Goal: Task Accomplishment & Management: Complete application form

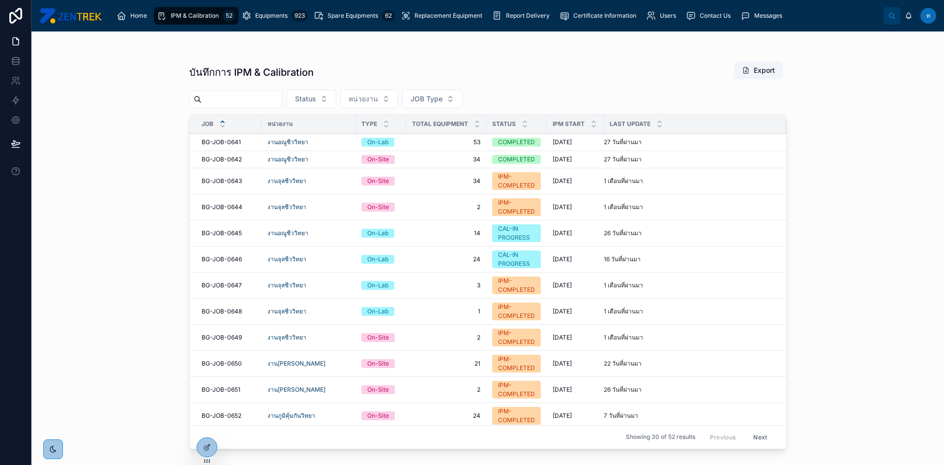
click at [250, 22] on div "Equipments 923" at bounding box center [275, 16] width 66 height 16
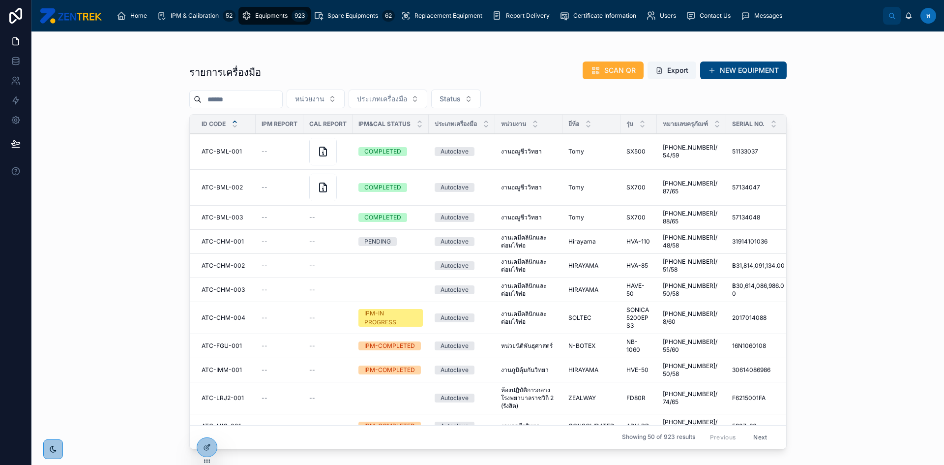
click at [246, 102] on input "text" at bounding box center [242, 99] width 81 height 14
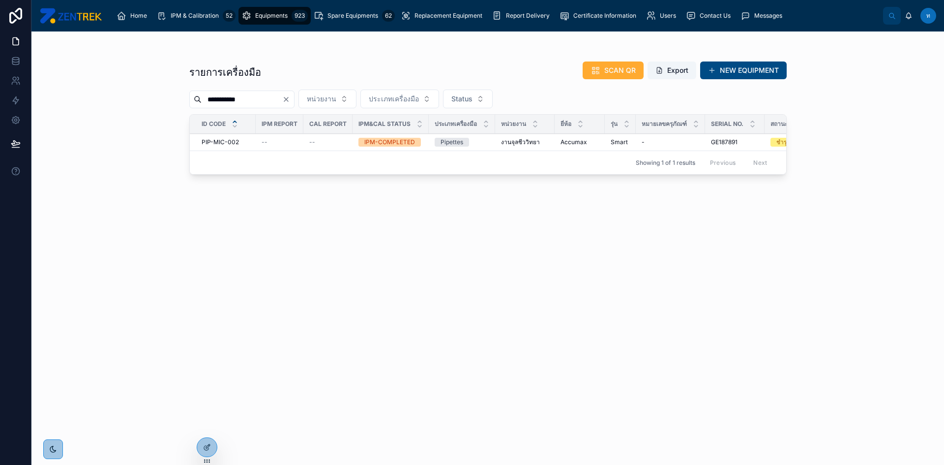
type input "**********"
click at [225, 146] on span "PIP-MIC-002" at bounding box center [220, 142] width 37 height 8
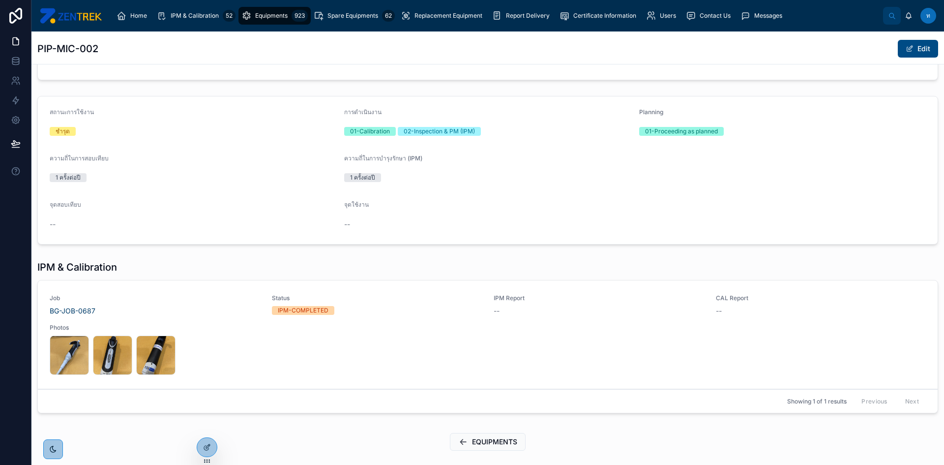
scroll to position [249, 0]
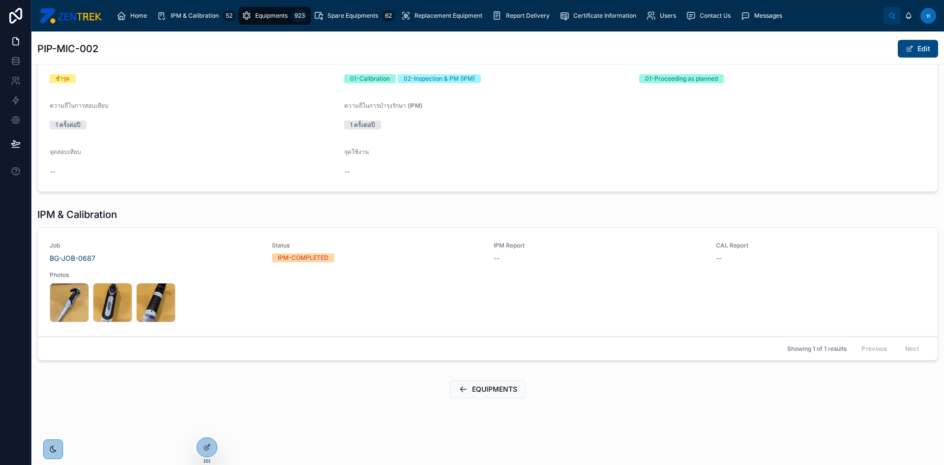
click at [209, 453] on div at bounding box center [207, 447] width 20 height 19
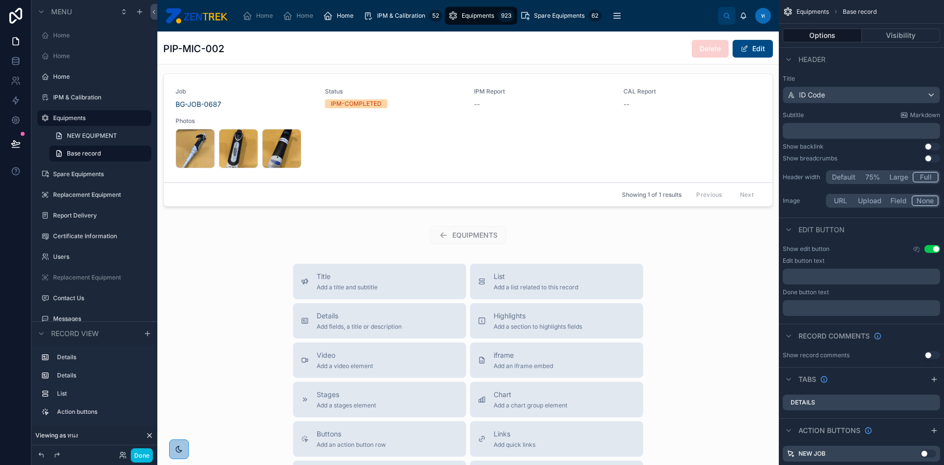
scroll to position [348, 0]
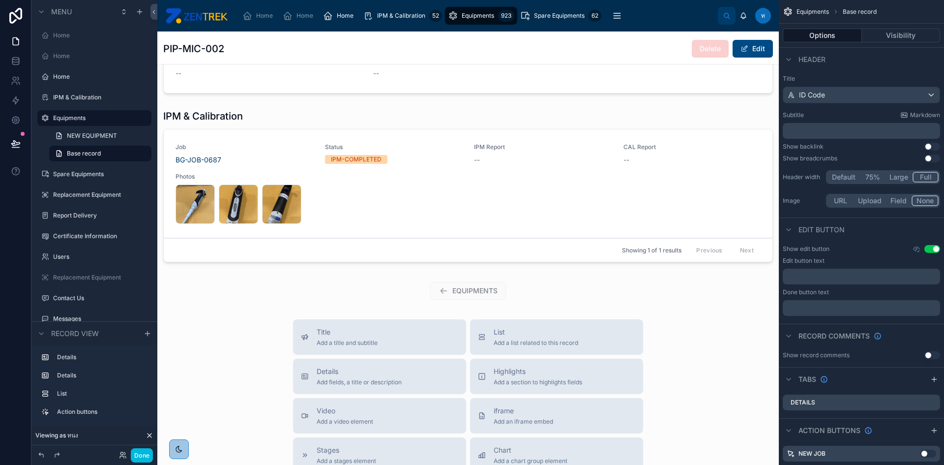
click at [426, 222] on div at bounding box center [468, 187] width 622 height 165
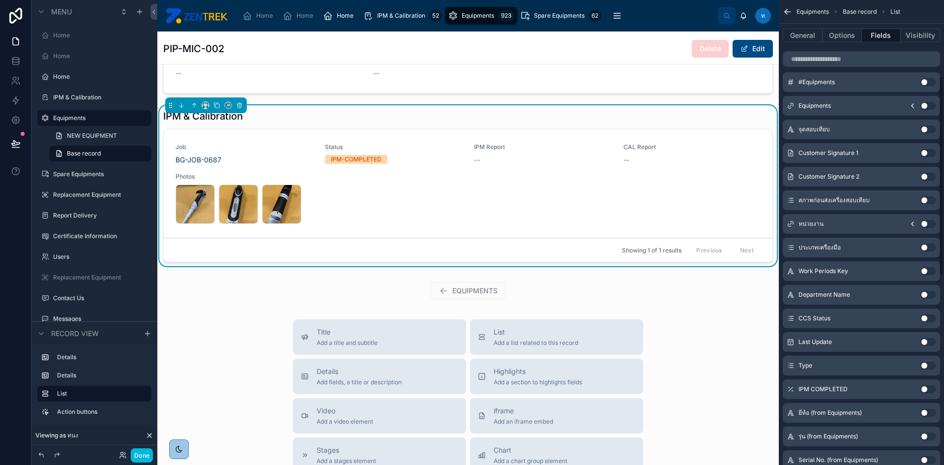
scroll to position [295, 0]
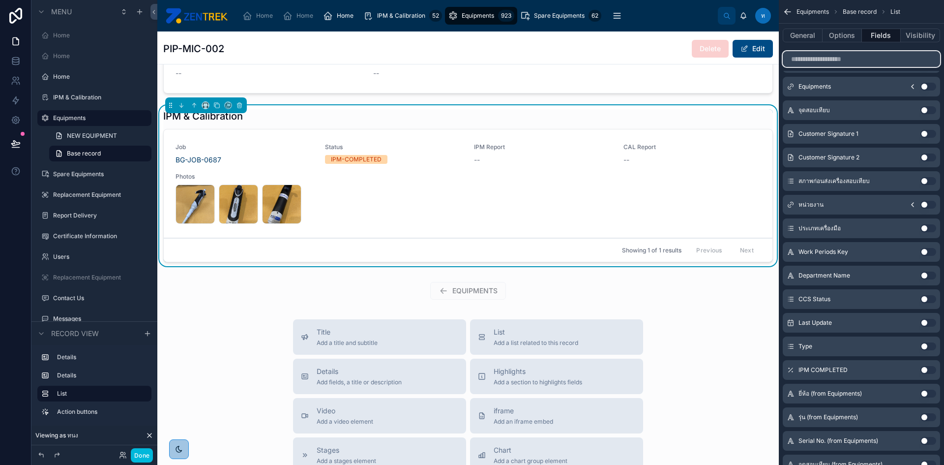
click at [827, 59] on input "scrollable content" at bounding box center [861, 59] width 157 height 16
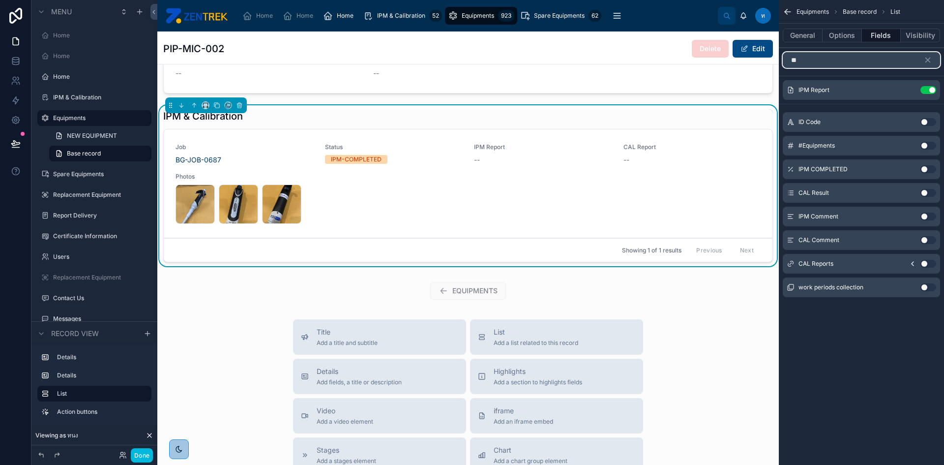
scroll to position [0, 0]
type input "**"
click at [932, 217] on button "Use setting" at bounding box center [929, 216] width 16 height 8
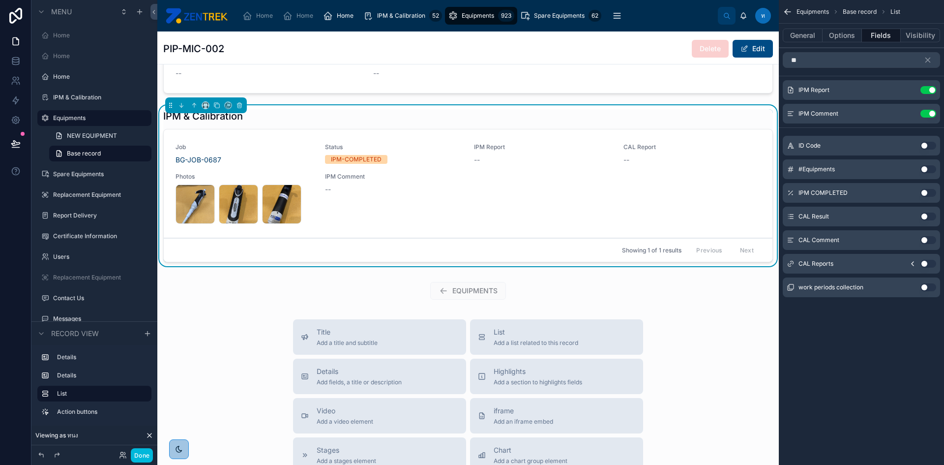
click at [930, 237] on button "Use setting" at bounding box center [929, 240] width 16 height 8
click at [139, 454] on button "Done" at bounding box center [142, 455] width 22 height 14
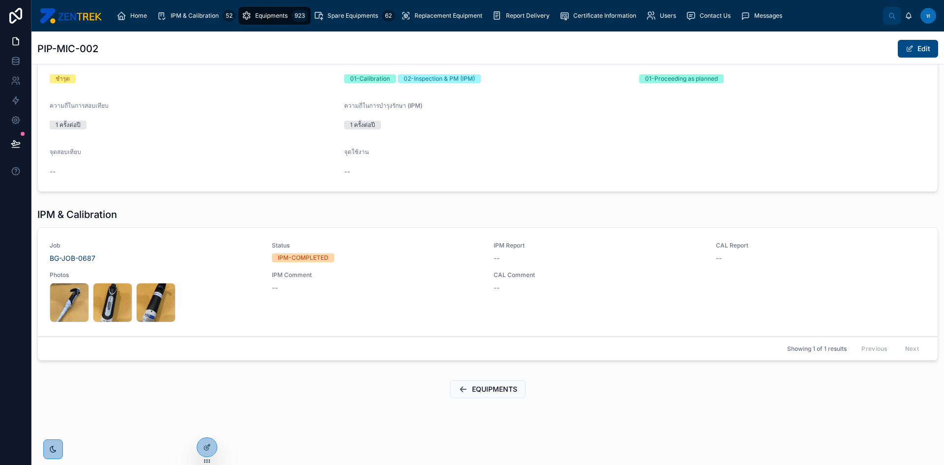
click at [923, 53] on button "Edit" at bounding box center [918, 49] width 40 height 18
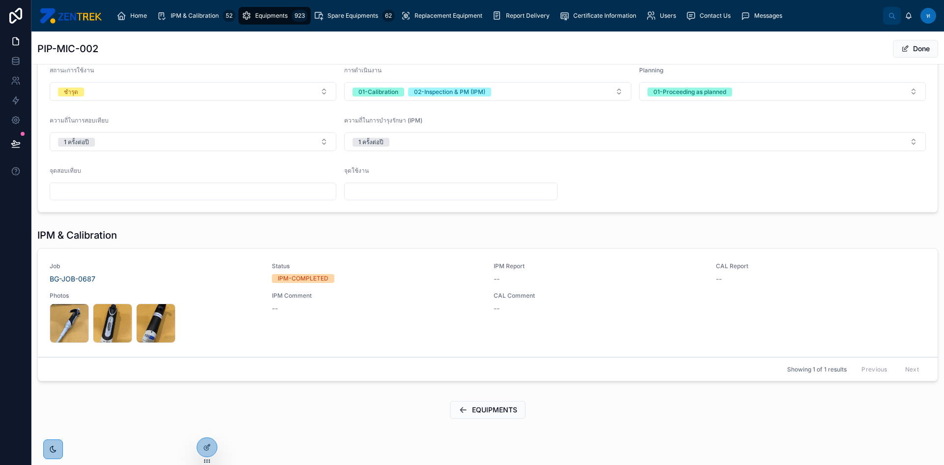
scroll to position [260, 0]
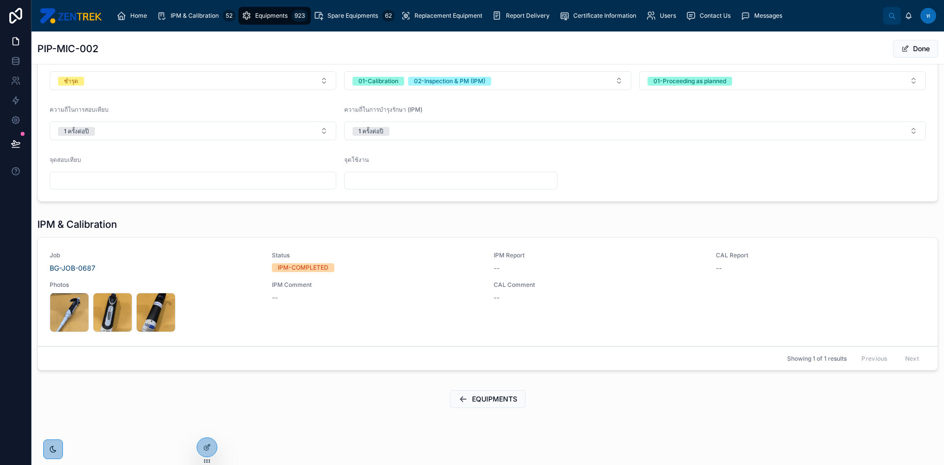
click at [923, 47] on button "Done" at bounding box center [915, 49] width 45 height 18
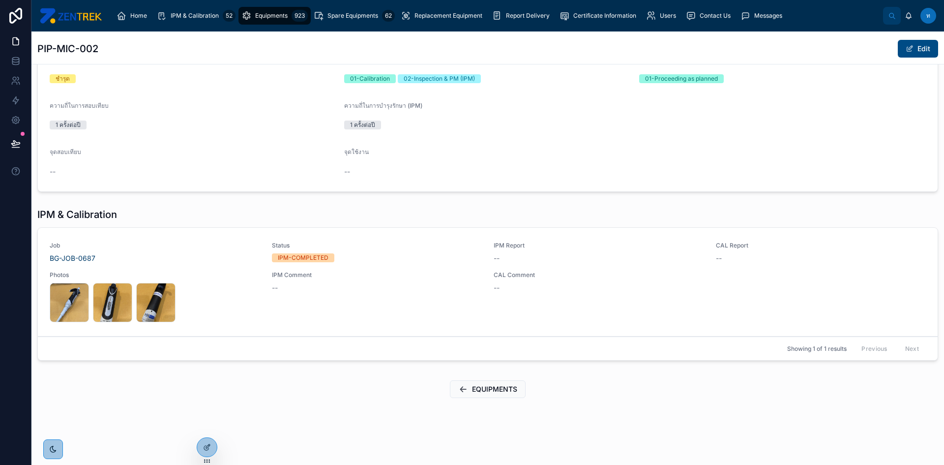
scroll to position [249, 0]
click at [915, 47] on button "Edit" at bounding box center [918, 49] width 40 height 18
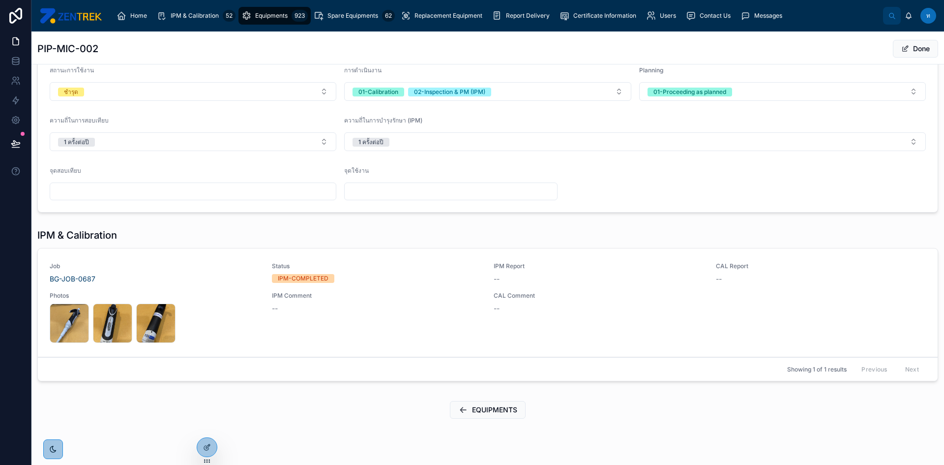
scroll to position [260, 0]
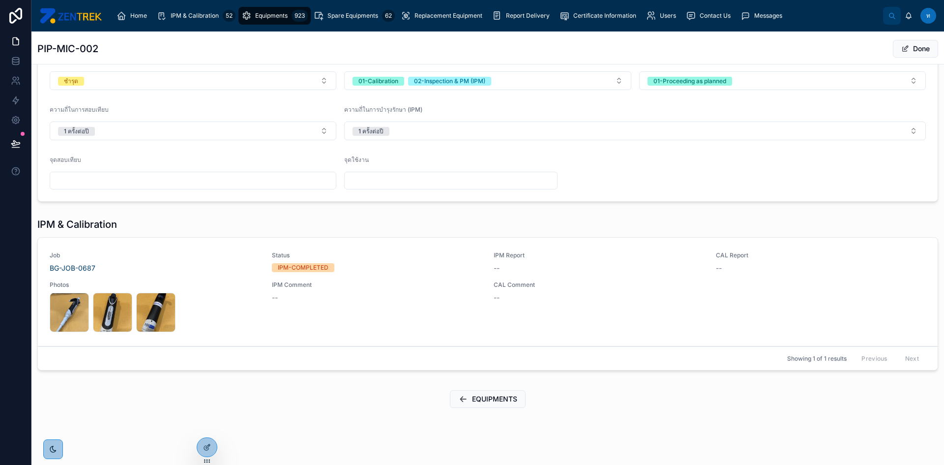
click at [277, 303] on div "IPM Comment --" at bounding box center [377, 306] width 211 height 51
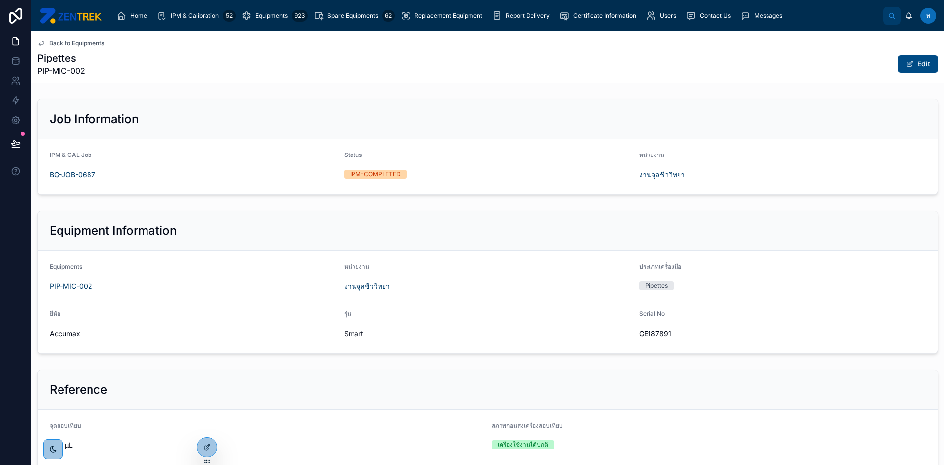
scroll to position [259, 0]
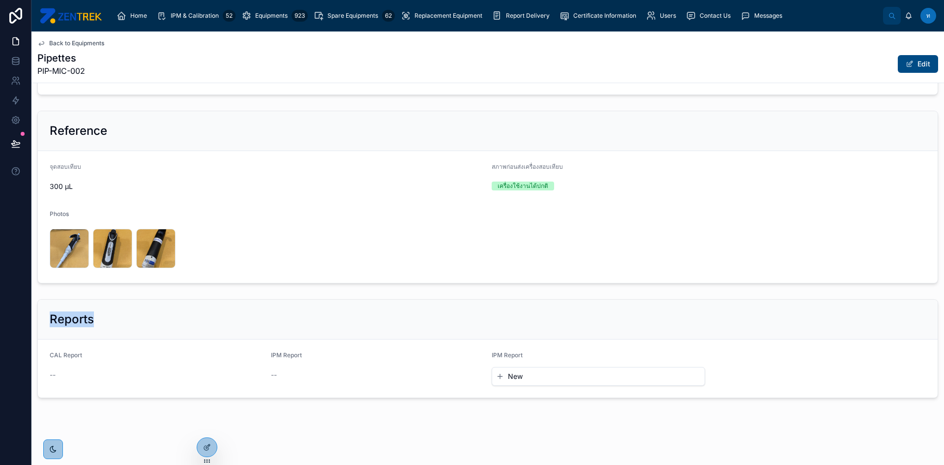
drag, startPoint x: 340, startPoint y: 309, endPoint x: 349, endPoint y: 241, distance: 68.5
click at [349, 241] on div "Job Information IPM & CAL Job BG-JOB-0687 Status IPM-COMPLETED หน่วยงาน งานจุลช…" at bounding box center [487, 119] width 913 height 566
click at [344, 343] on form "CAL Report -- IPM Report -- IPM Report New" at bounding box center [488, 368] width 900 height 58
click at [279, 372] on div "--" at bounding box center [377, 375] width 213 height 10
click at [278, 373] on div "--" at bounding box center [377, 375] width 213 height 10
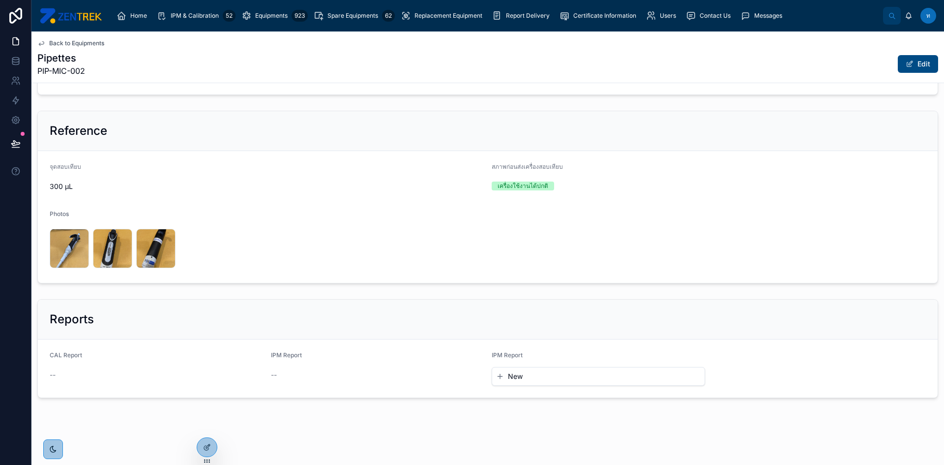
click at [277, 376] on div "--" at bounding box center [377, 375] width 213 height 10
click at [906, 65] on span at bounding box center [910, 64] width 8 height 8
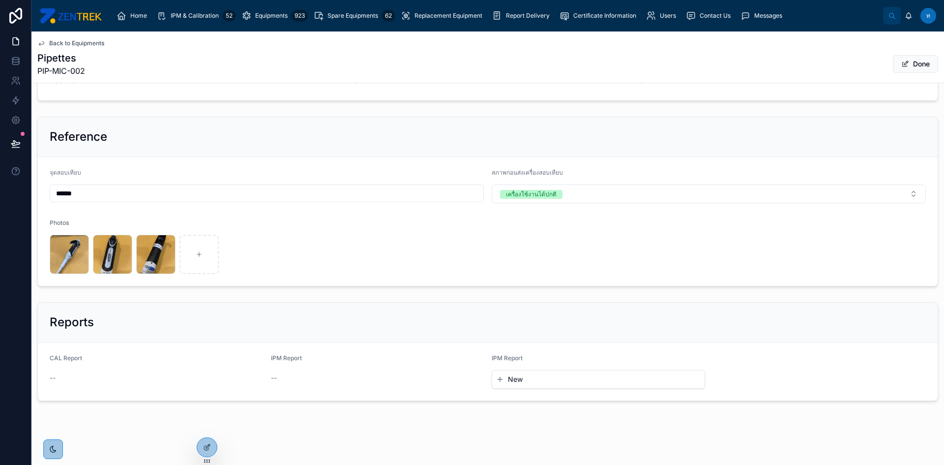
scroll to position [262, 0]
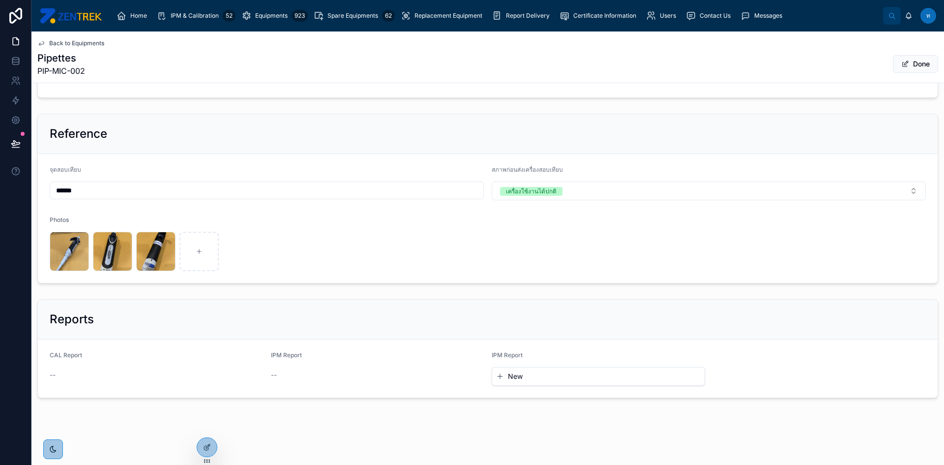
click at [281, 373] on div "--" at bounding box center [377, 375] width 213 height 10
click at [278, 376] on div "--" at bounding box center [377, 375] width 213 height 10
click at [285, 352] on span "IPM Report" at bounding box center [286, 354] width 31 height 7
click at [287, 334] on div "Reports" at bounding box center [488, 320] width 900 height 40
click at [354, 174] on div "จุดสอบเทียบ" at bounding box center [267, 172] width 434 height 12
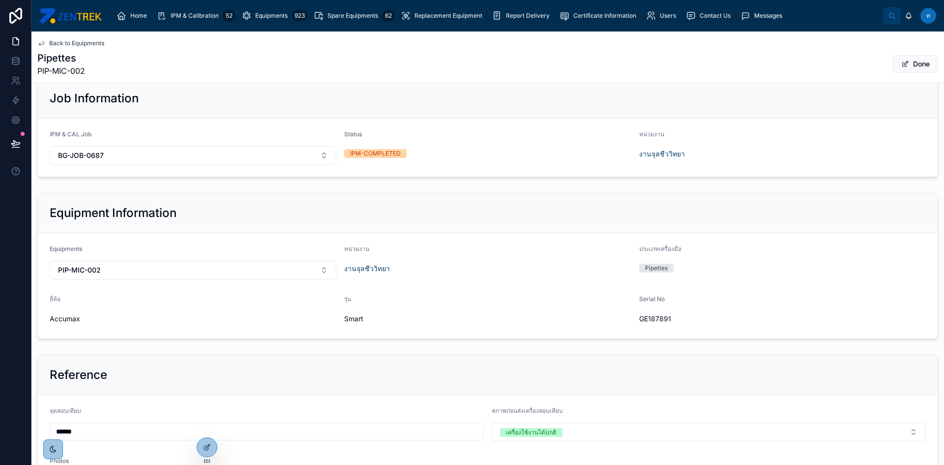
scroll to position [0, 0]
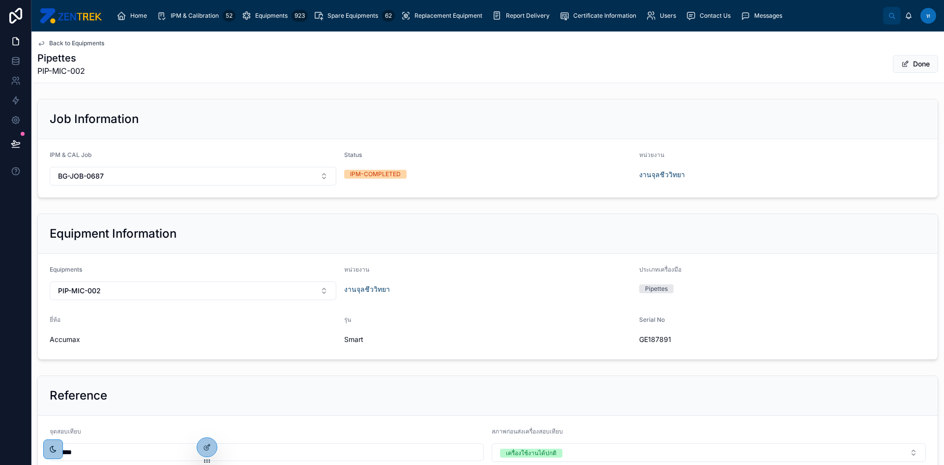
click at [40, 42] on icon at bounding box center [41, 43] width 8 height 8
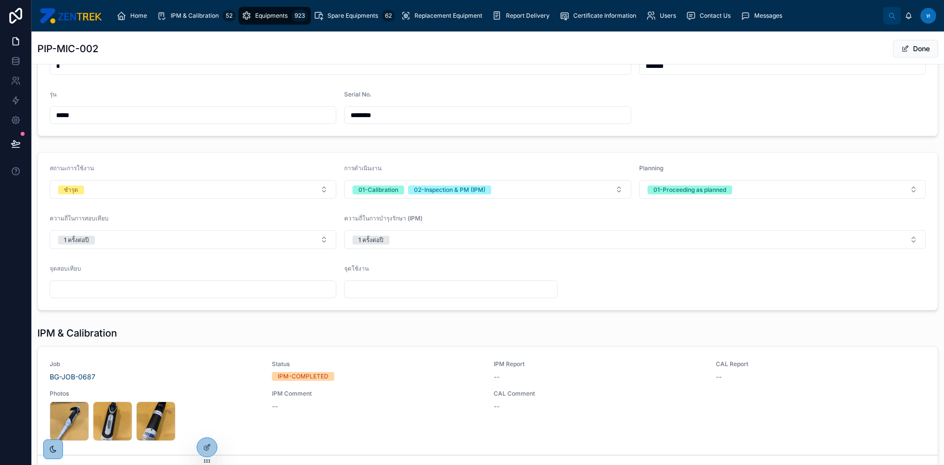
scroll to position [246, 0]
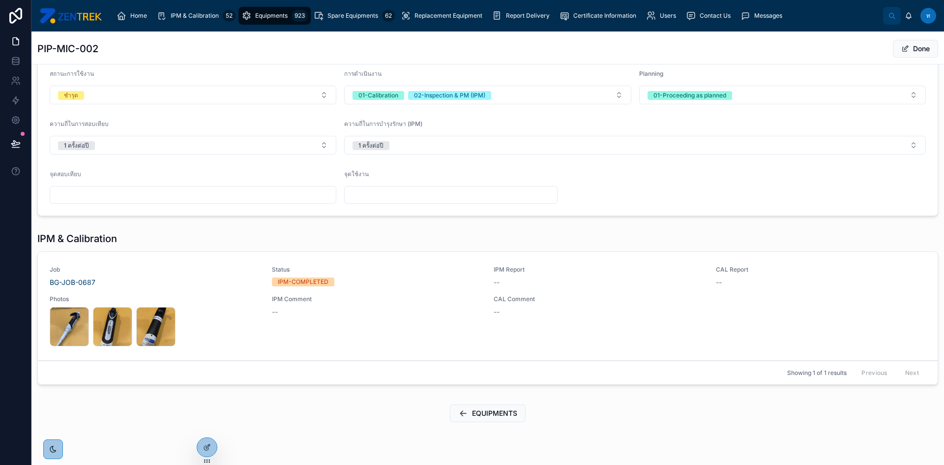
click at [213, 315] on div "S__8175717_0 .jpg S__8175718_0 .jpg S__8175719_0 .jpg" at bounding box center [155, 326] width 211 height 39
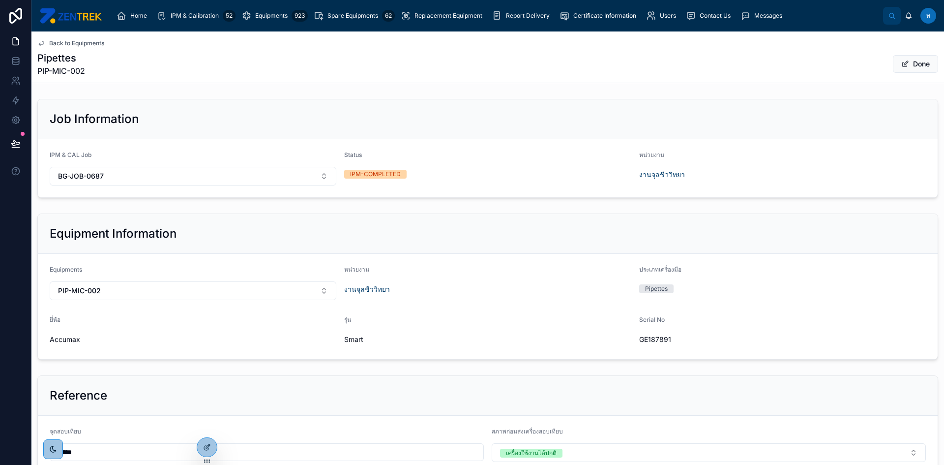
click at [912, 65] on button "Done" at bounding box center [915, 64] width 45 height 18
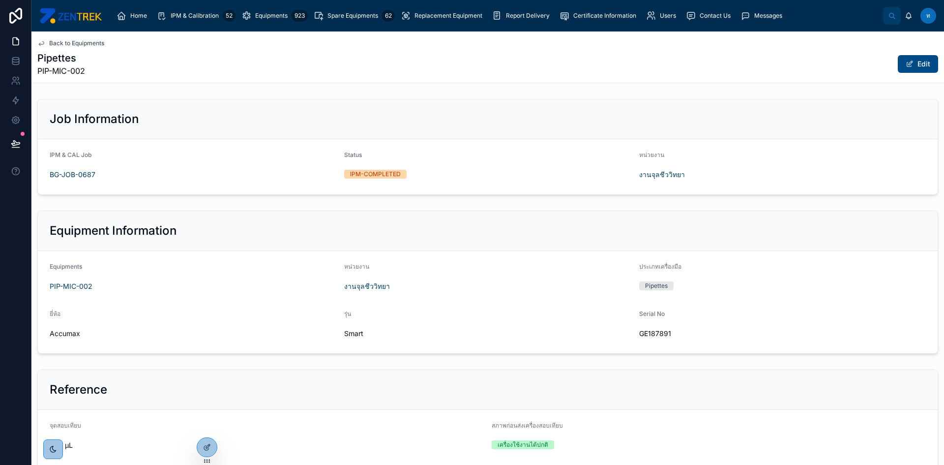
click at [912, 65] on button "Edit" at bounding box center [918, 64] width 40 height 18
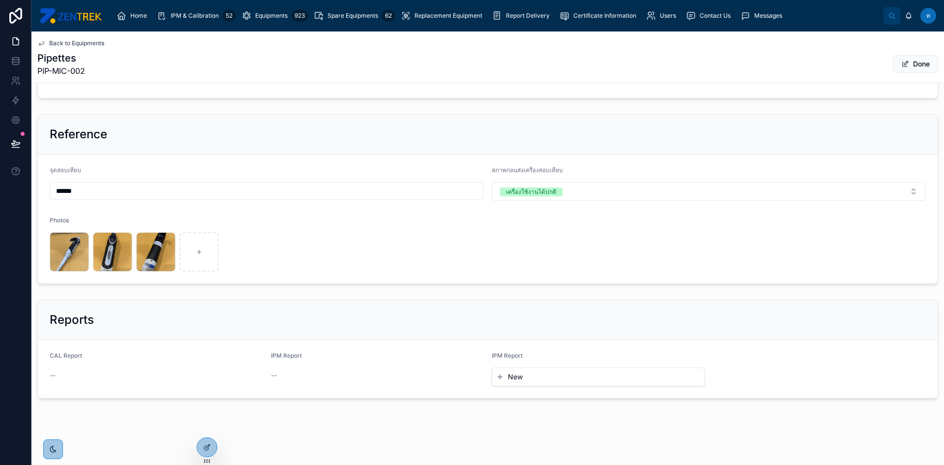
scroll to position [262, 0]
click at [102, 330] on div "Reports" at bounding box center [488, 320] width 900 height 40
click at [204, 443] on div at bounding box center [207, 447] width 20 height 19
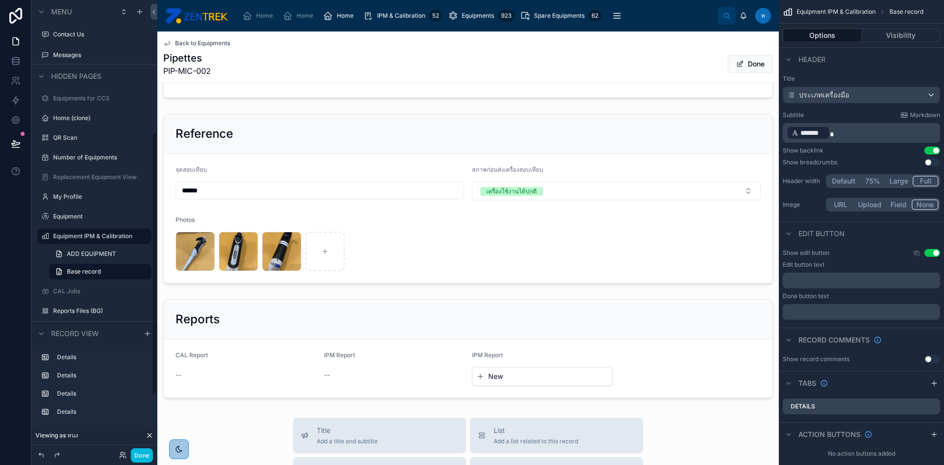
scroll to position [409, 0]
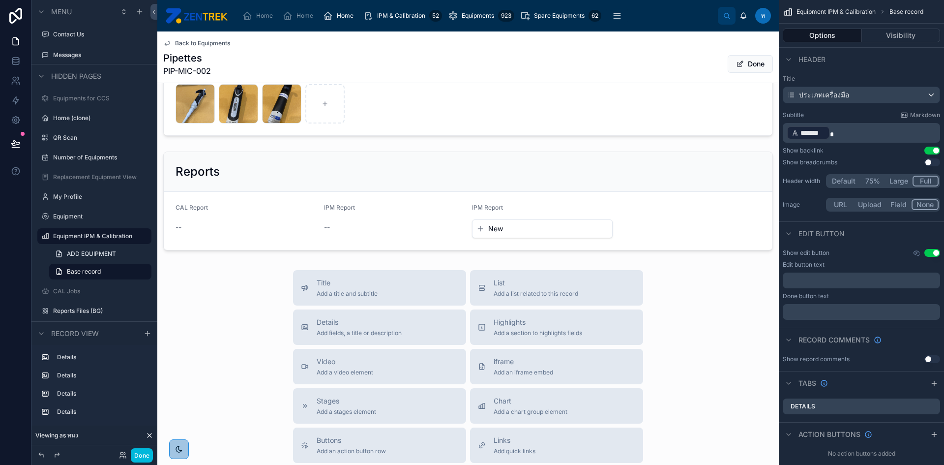
click at [413, 219] on div at bounding box center [468, 201] width 622 height 107
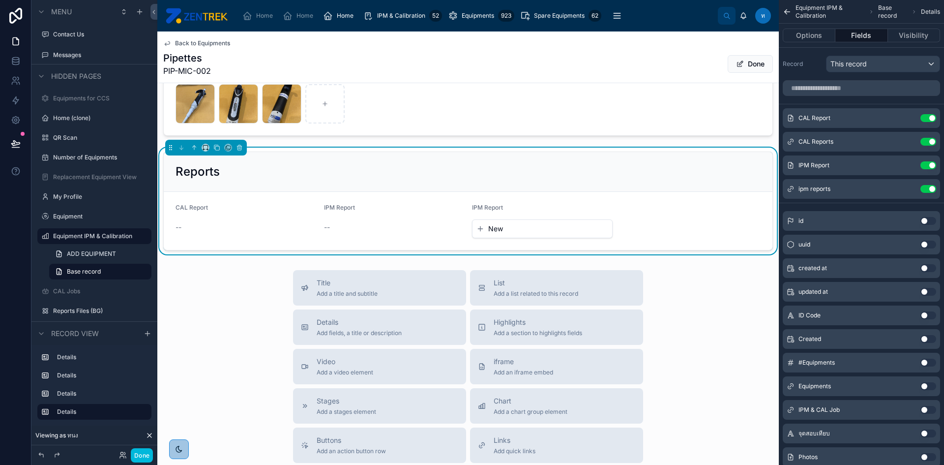
click at [812, 40] on button "Options" at bounding box center [809, 36] width 53 height 14
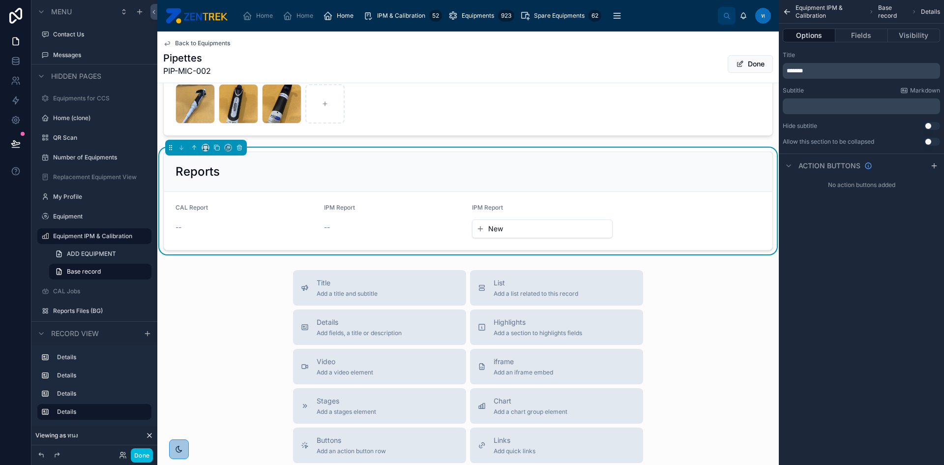
click at [792, 167] on icon "scrollable content" at bounding box center [789, 166] width 8 height 8
click at [868, 43] on div "Options Fields Visibility" at bounding box center [861, 36] width 165 height 24
click at [868, 31] on button "Fields" at bounding box center [862, 36] width 52 height 14
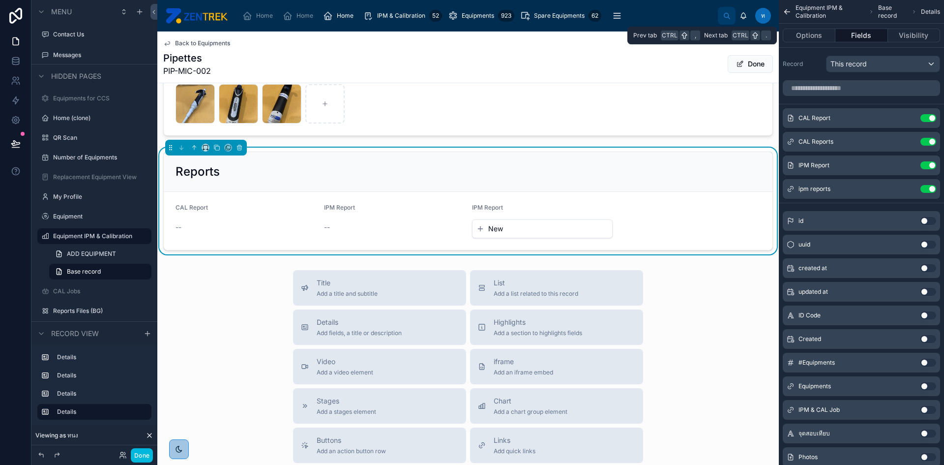
click at [906, 28] on div "Options Fields Visibility" at bounding box center [861, 36] width 165 height 24
click at [905, 31] on button "Visibility" at bounding box center [914, 36] width 52 height 14
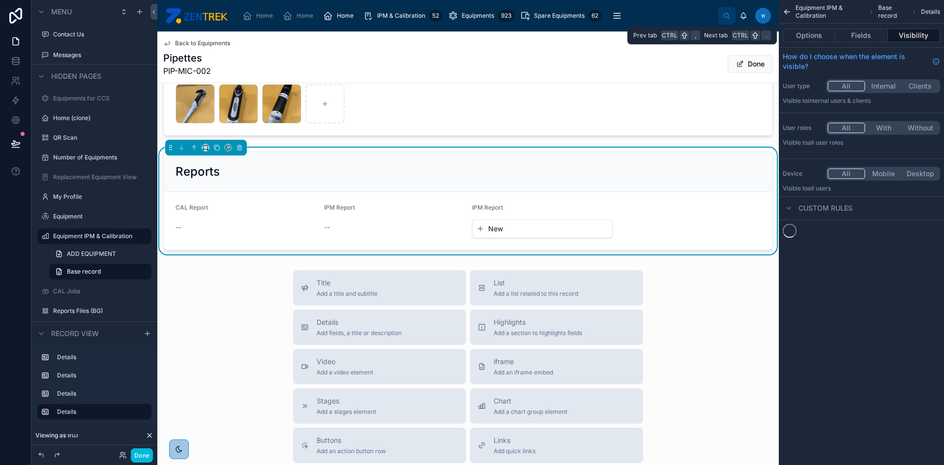
click at [859, 31] on button "Fields" at bounding box center [862, 36] width 52 height 14
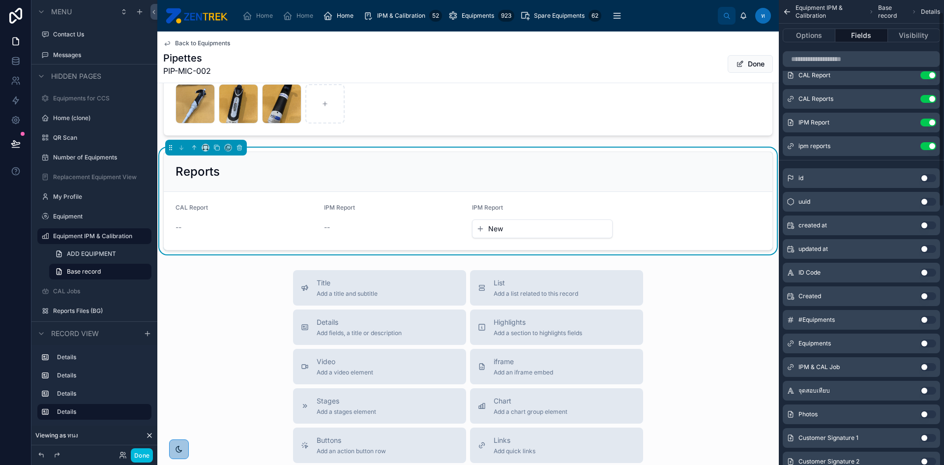
scroll to position [0, 0]
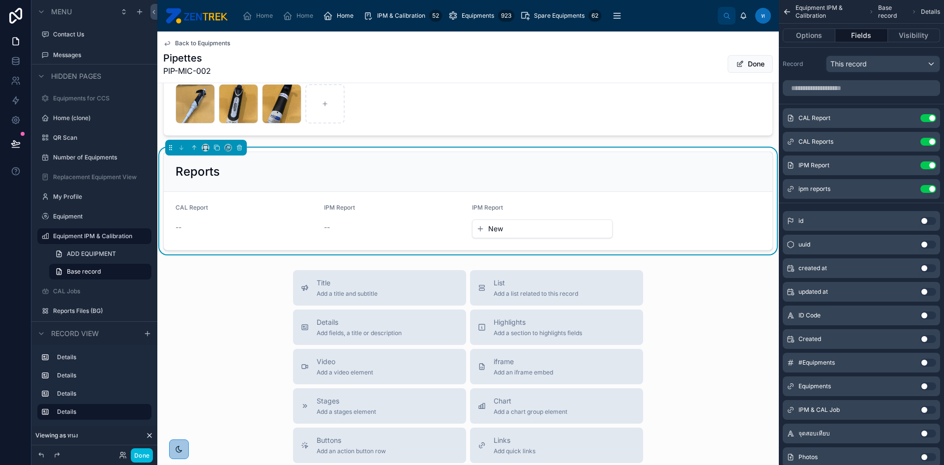
click at [0, 0] on icon "scrollable content" at bounding box center [0, 0] width 0 height 0
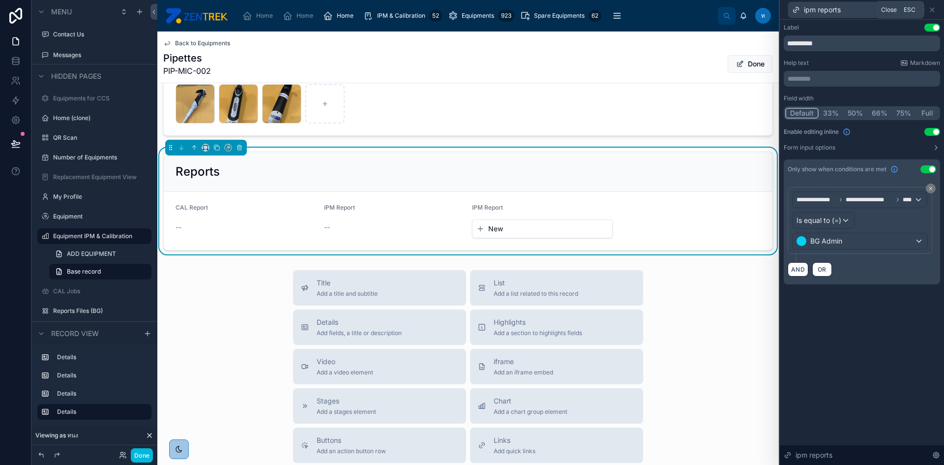
click at [933, 11] on icon at bounding box center [933, 10] width 8 height 8
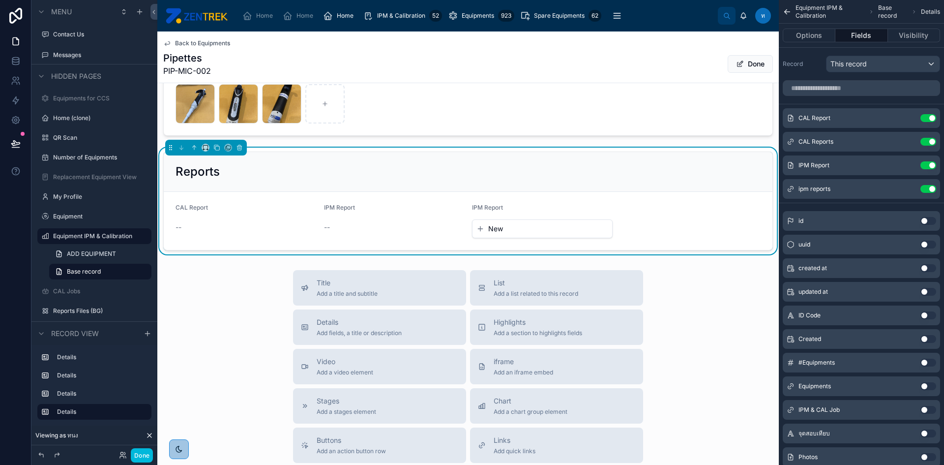
click at [765, 21] on div "ท" at bounding box center [764, 16] width 16 height 16
click at [765, 17] on span "ท" at bounding box center [763, 16] width 4 height 8
click at [915, 42] on div "Options Fields Visibility" at bounding box center [861, 36] width 165 height 24
click at [915, 35] on button "Visibility" at bounding box center [914, 36] width 52 height 14
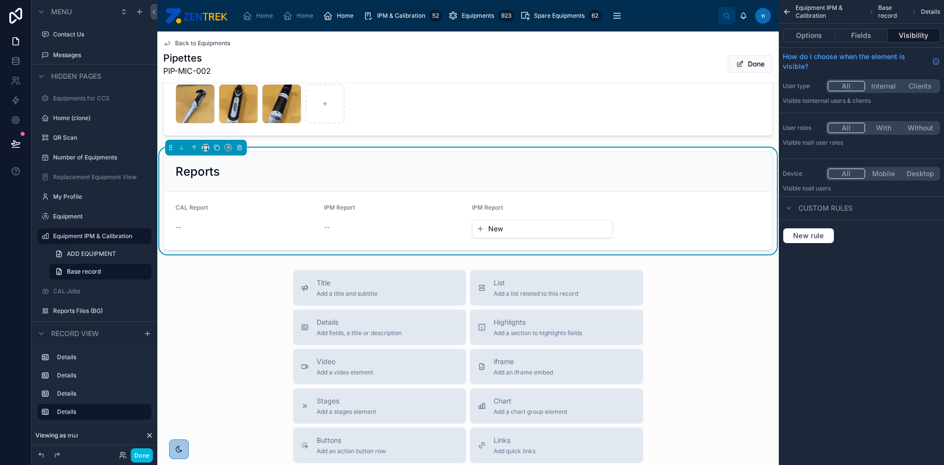
click at [859, 36] on button "Fields" at bounding box center [862, 36] width 52 height 14
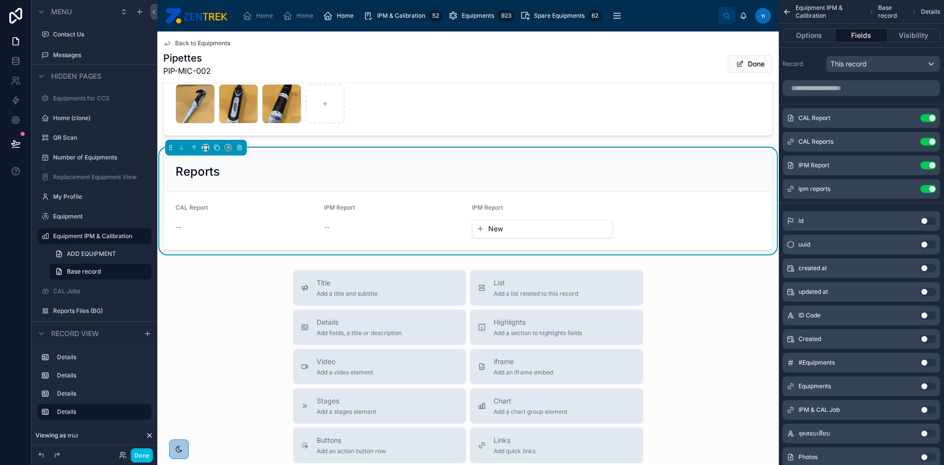
click at [0, 0] on icon "scrollable content" at bounding box center [0, 0] width 0 height 0
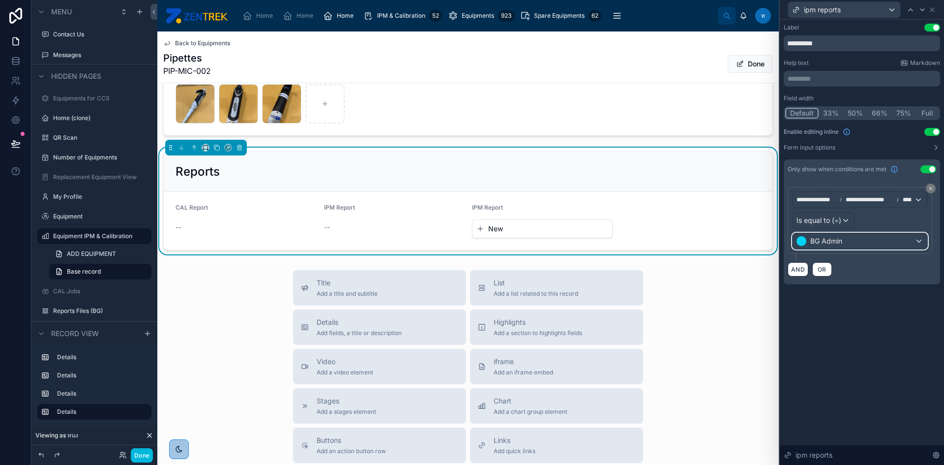
click at [908, 244] on div "BG Admin" at bounding box center [860, 241] width 135 height 16
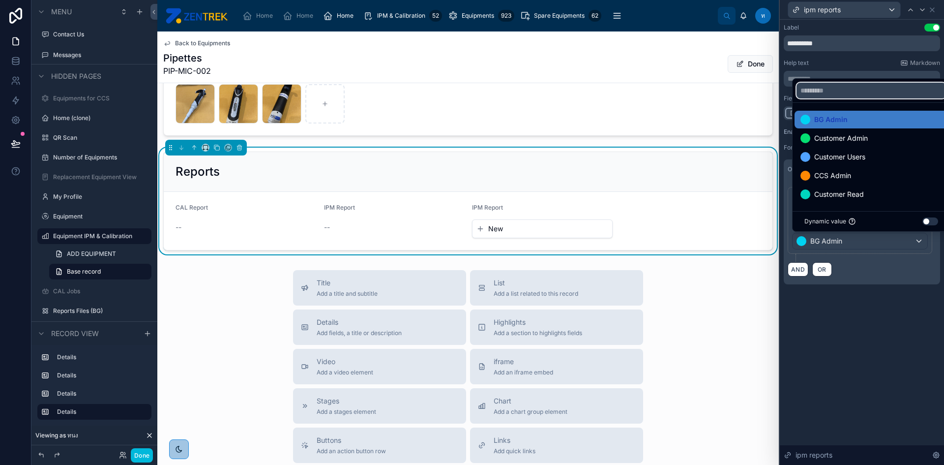
click at [884, 88] on input "text" at bounding box center [872, 91] width 150 height 16
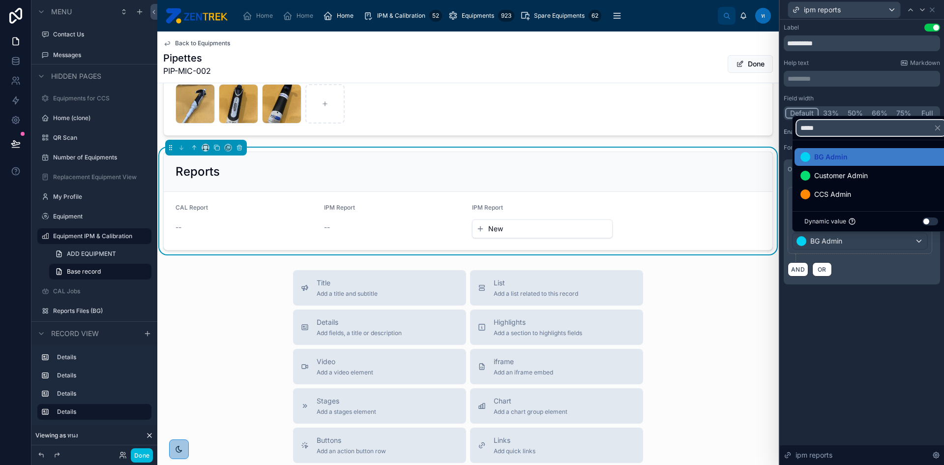
click at [841, 126] on input "*****" at bounding box center [872, 128] width 150 height 16
type input "*****"
click at [939, 127] on icon "button" at bounding box center [938, 128] width 4 height 4
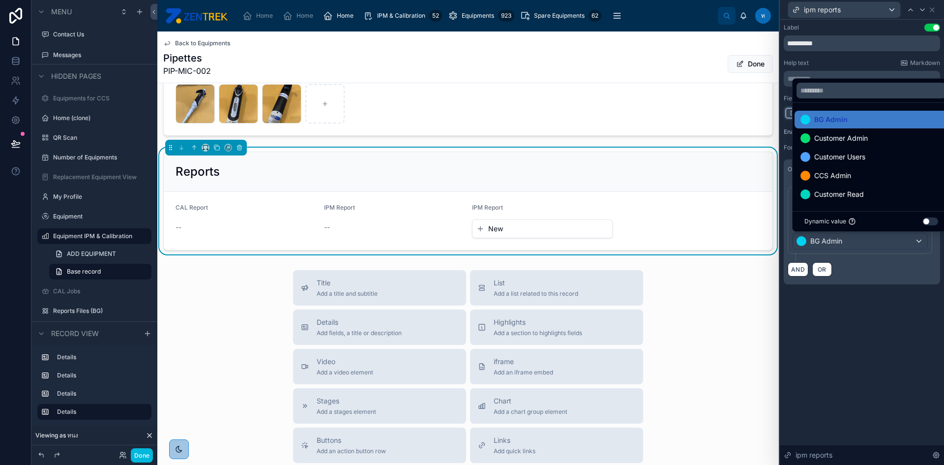
click at [851, 116] on div "BG Admin" at bounding box center [872, 120] width 142 height 12
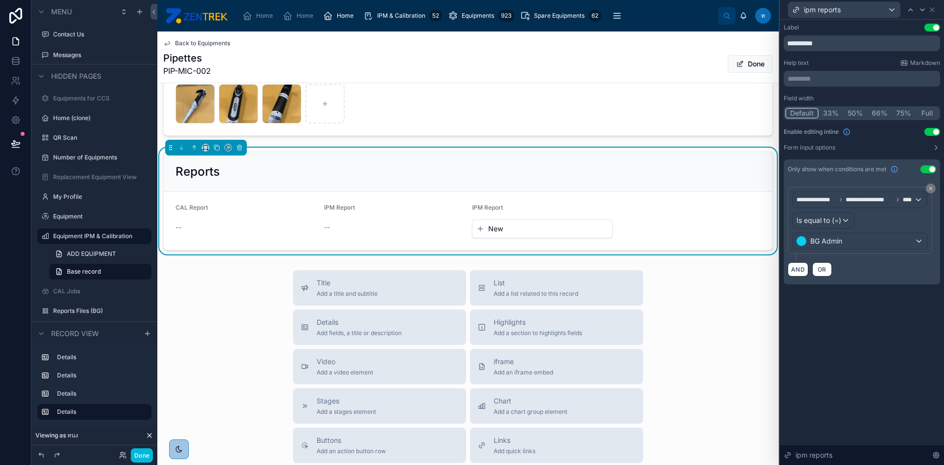
scroll to position [49, 0]
click at [145, 462] on div "Done" at bounding box center [94, 455] width 126 height 20
click at [141, 458] on button "Done" at bounding box center [142, 455] width 22 height 14
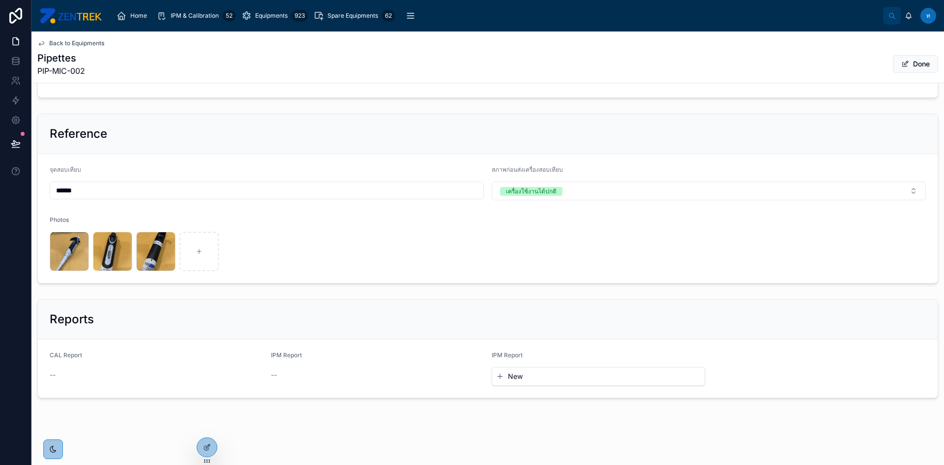
scroll to position [262, 0]
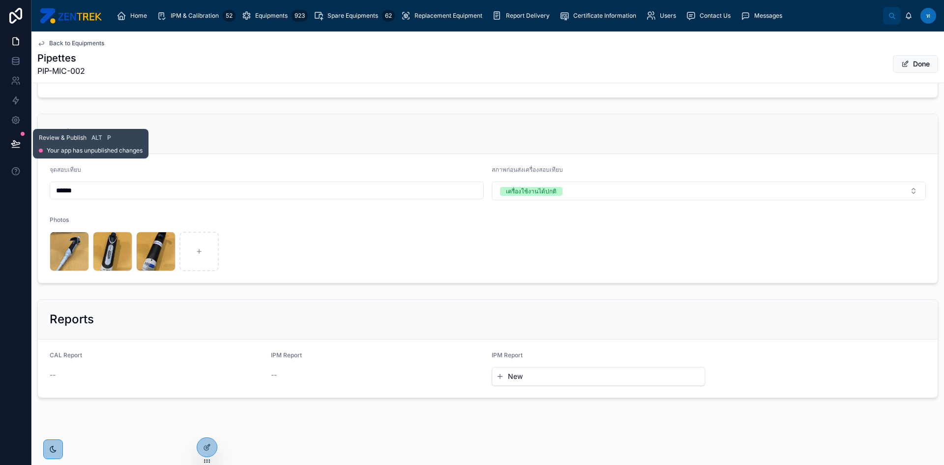
click at [16, 143] on icon at bounding box center [15, 143] width 8 height 5
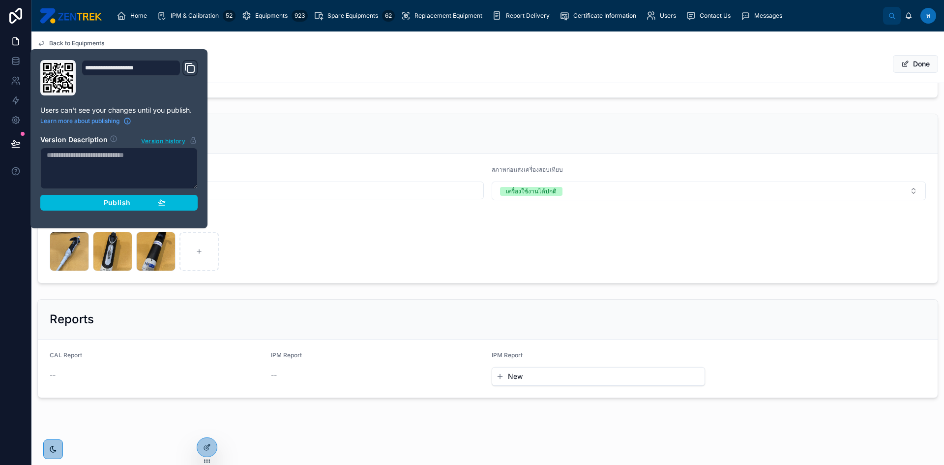
click at [105, 202] on span "Publish" at bounding box center [117, 202] width 27 height 9
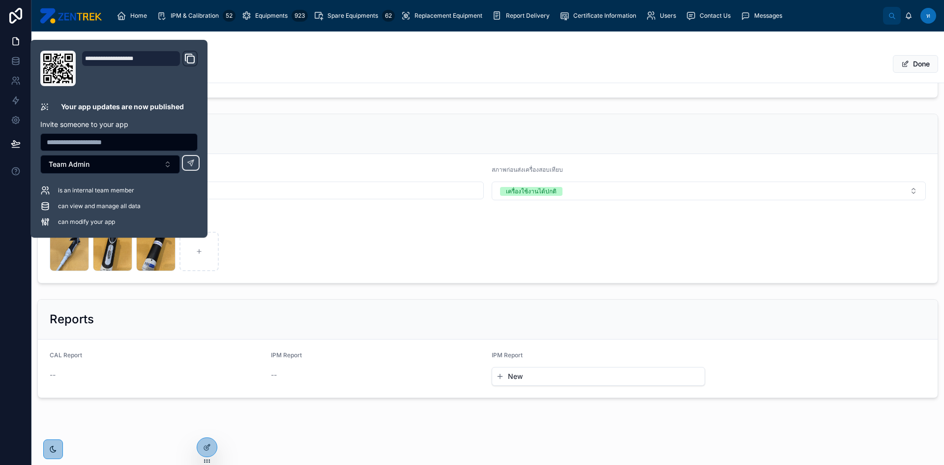
click at [313, 80] on div "Back to Equipments Pipettes PIP-MIC-002 Done" at bounding box center [487, 56] width 901 height 51
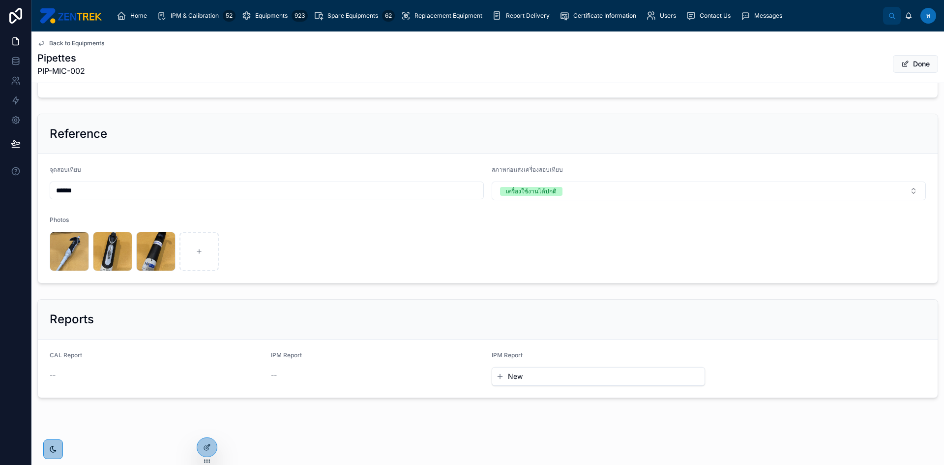
click at [183, 20] on div "IPM & Calibration 52" at bounding box center [196, 16] width 79 height 16
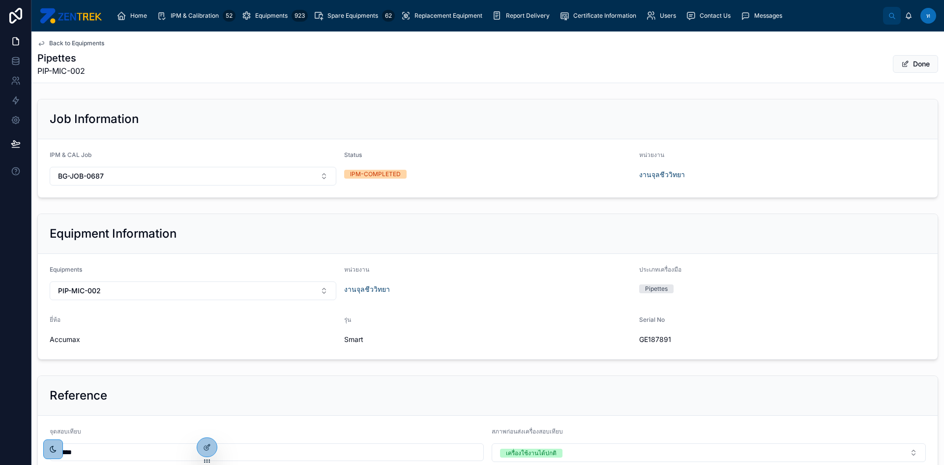
click at [191, 24] on link "IPM & Calibration 52" at bounding box center [196, 16] width 85 height 18
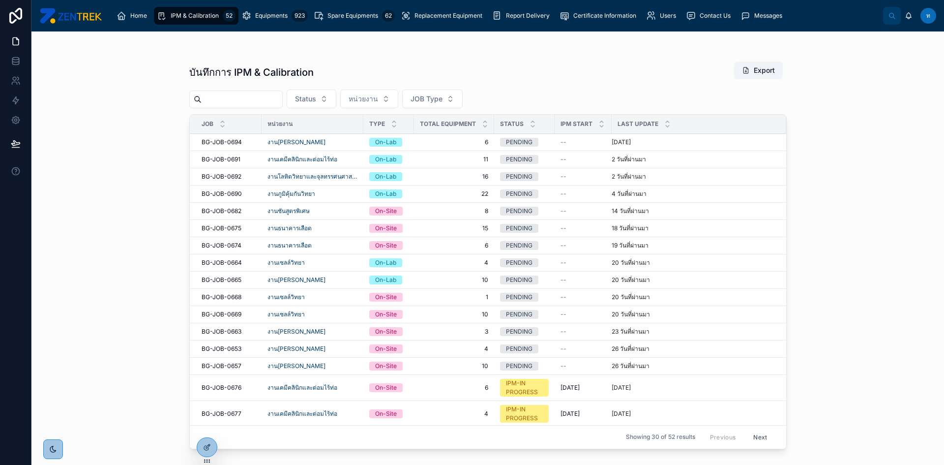
click at [239, 105] on input "text" at bounding box center [242, 99] width 81 height 14
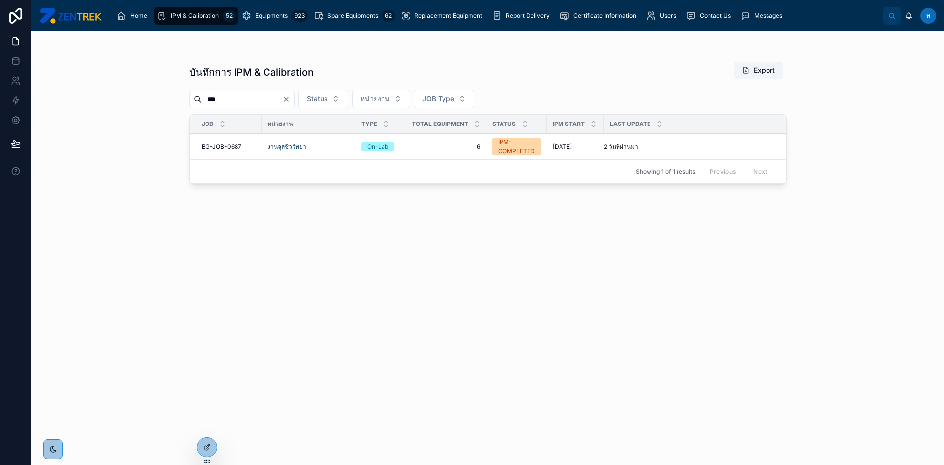
type input "***"
click at [225, 151] on td "BG-JOB-0687 BG-JOB-0687" at bounding box center [226, 147] width 72 height 26
click at [224, 148] on span "BG-JOB-0687" at bounding box center [222, 147] width 40 height 8
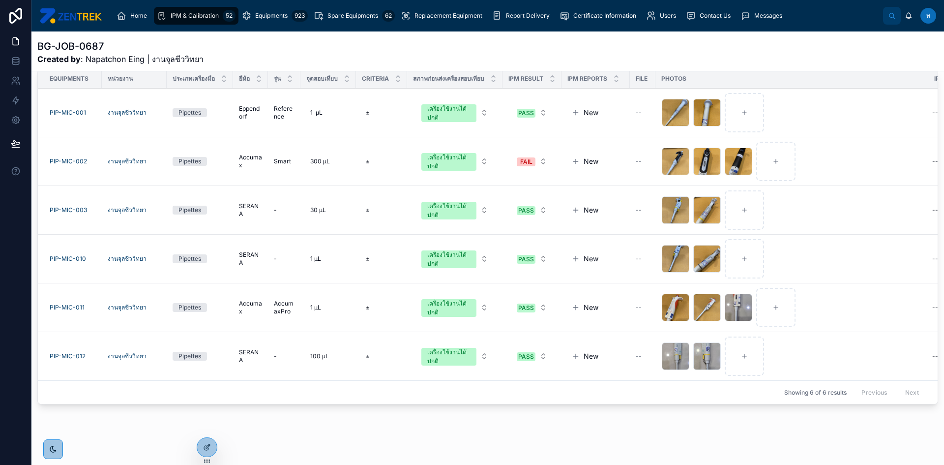
scroll to position [0, 79]
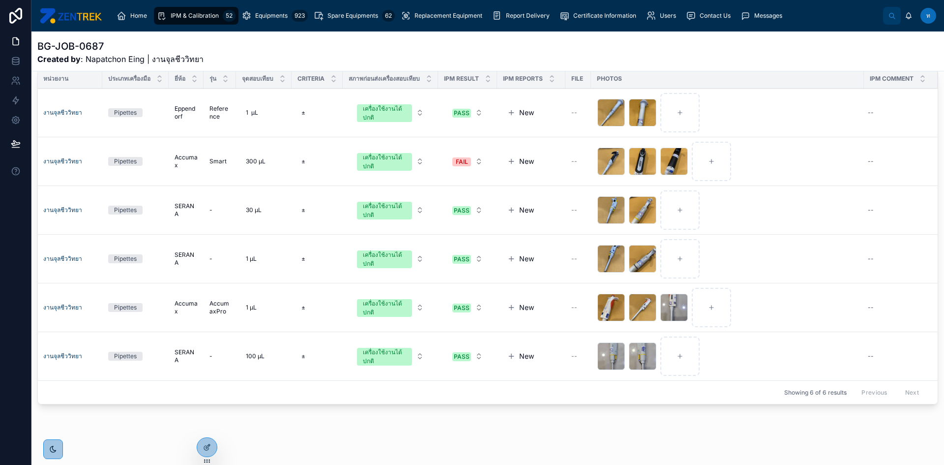
click at [891, 163] on div "--" at bounding box center [895, 161] width 62 height 16
type textarea "*"
type textarea "**********"
click at [879, 168] on div "--" at bounding box center [895, 161] width 62 height 16
click at [801, 178] on textarea "**********" at bounding box center [782, 182] width 93 height 30
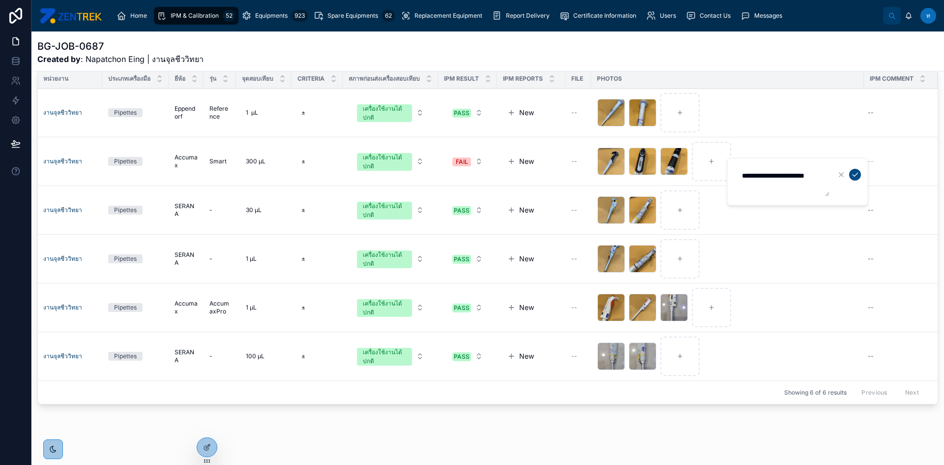
type textarea "**********"
click at [877, 166] on div "--" at bounding box center [895, 161] width 62 height 16
click at [824, 179] on textarea "**********" at bounding box center [782, 182] width 93 height 30
type textarea "**********"
click at [854, 174] on icon "submit" at bounding box center [855, 175] width 8 height 8
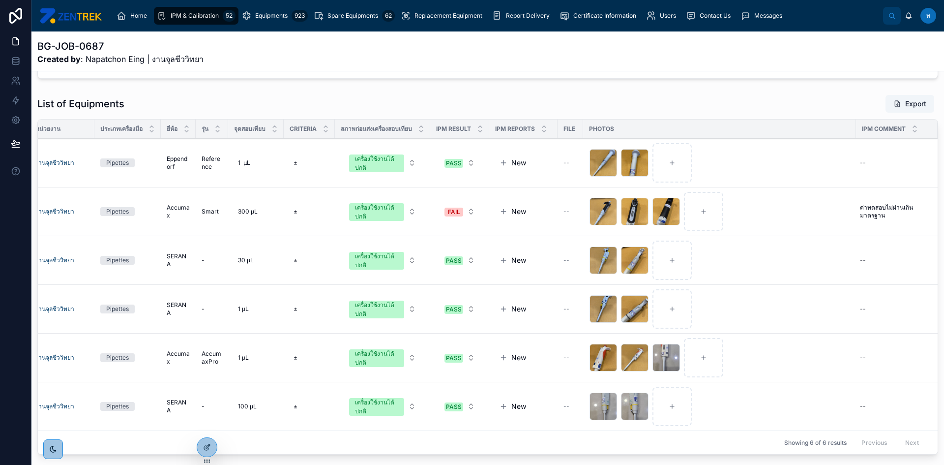
scroll to position [197, 0]
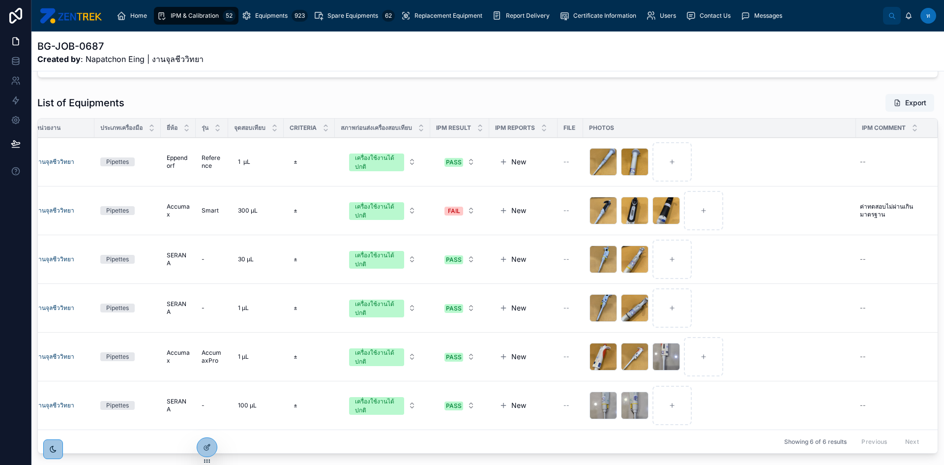
click at [184, 22] on div "IPM & Calibration 52" at bounding box center [196, 16] width 79 height 16
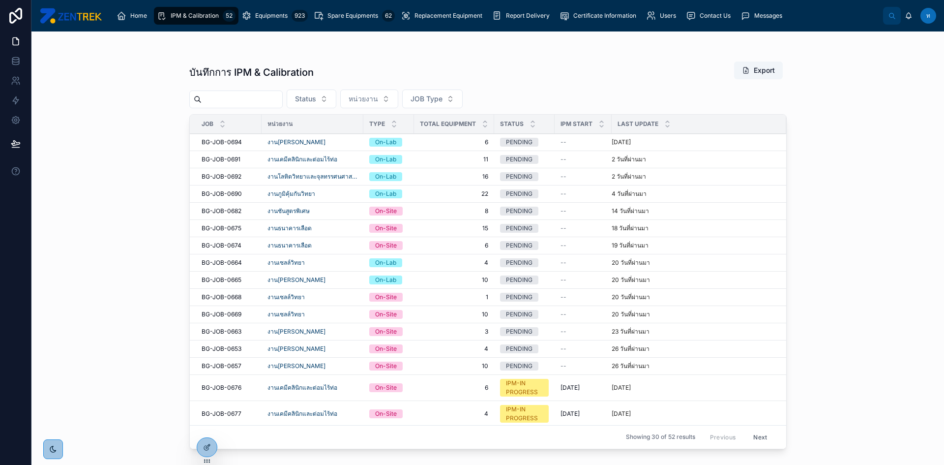
click at [222, 127] on icon at bounding box center [222, 126] width 6 height 6
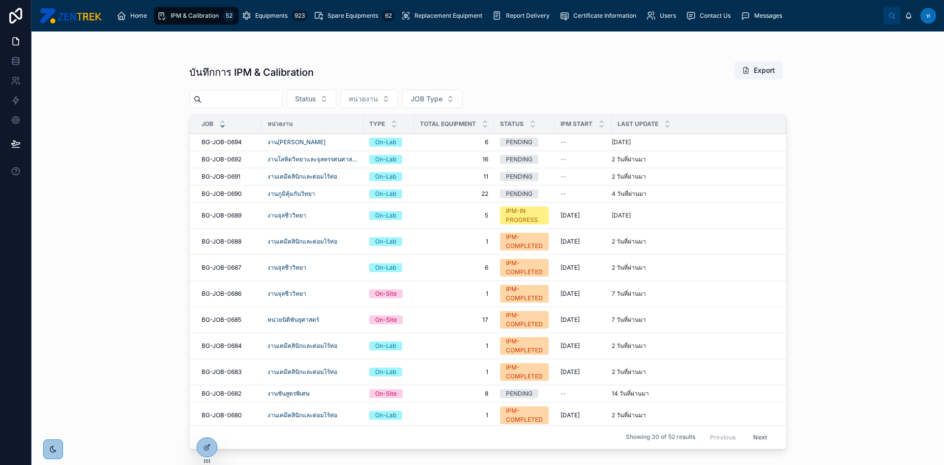
click at [222, 123] on icon at bounding box center [222, 126] width 6 height 6
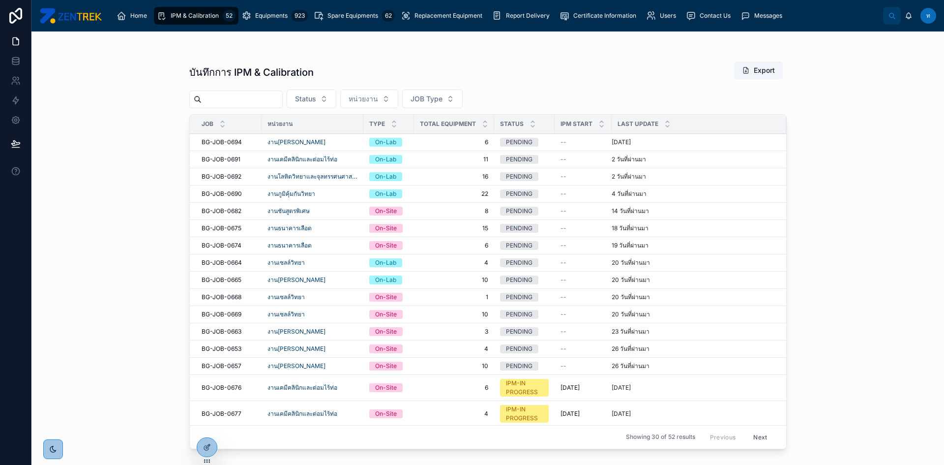
click at [222, 121] on icon at bounding box center [222, 121] width 3 height 1
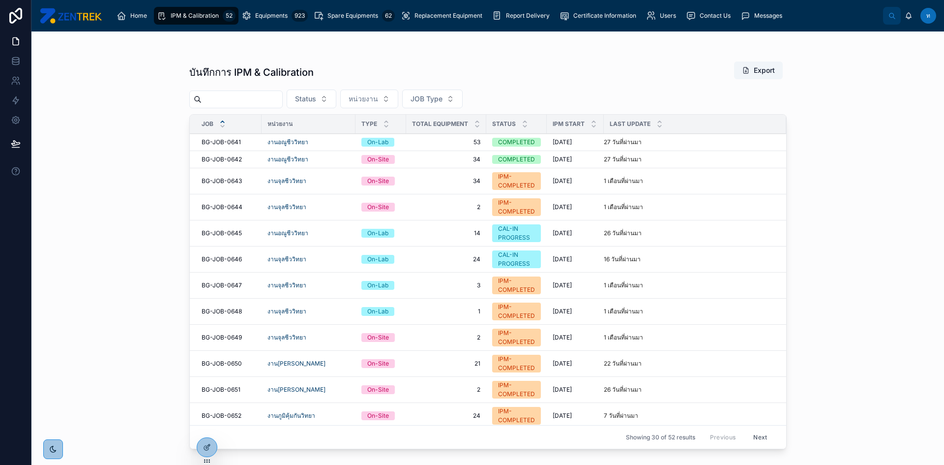
click at [247, 22] on div "Equipments 923" at bounding box center [275, 16] width 66 height 16
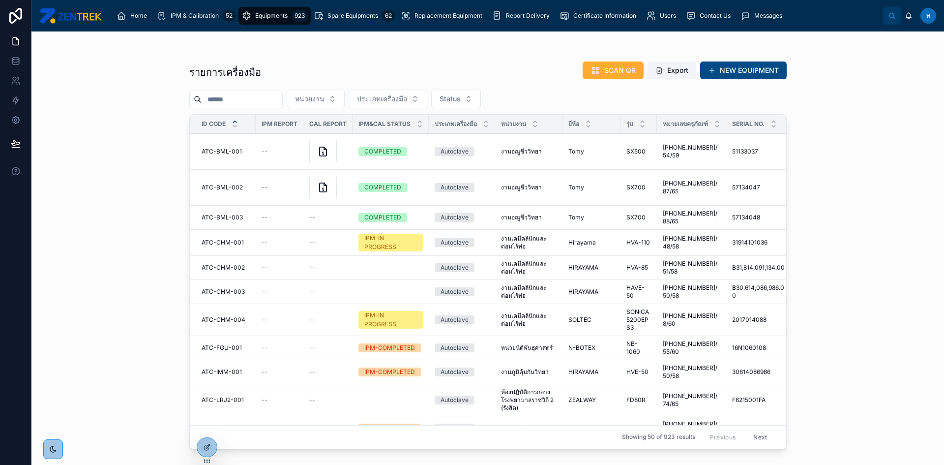
click at [273, 96] on input "text" at bounding box center [242, 99] width 81 height 14
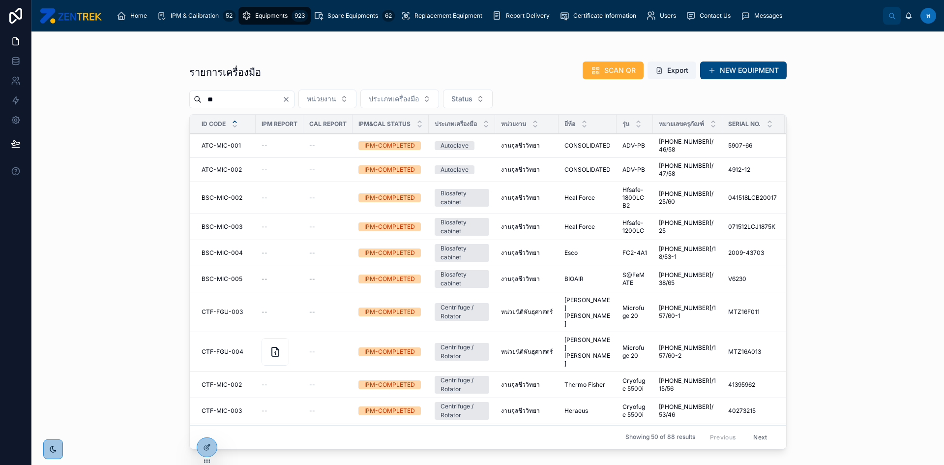
type input "*"
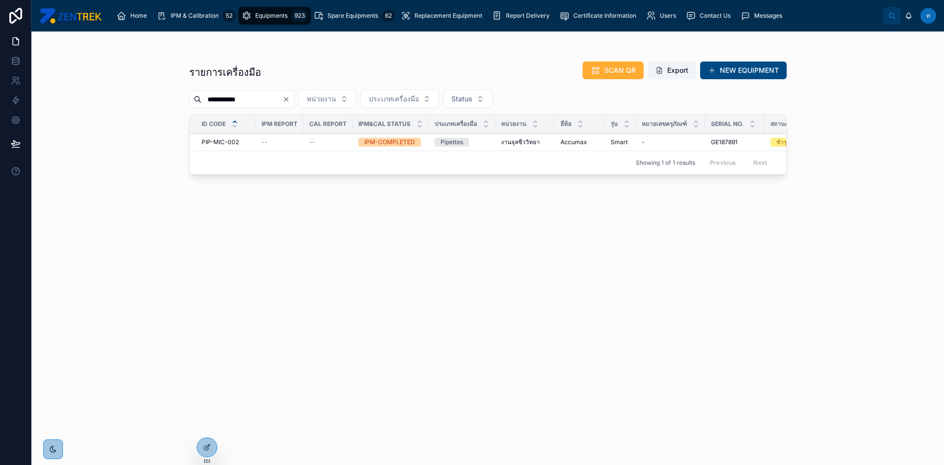
type input "**********"
click at [219, 138] on span "PIP-MIC-002" at bounding box center [220, 142] width 37 height 8
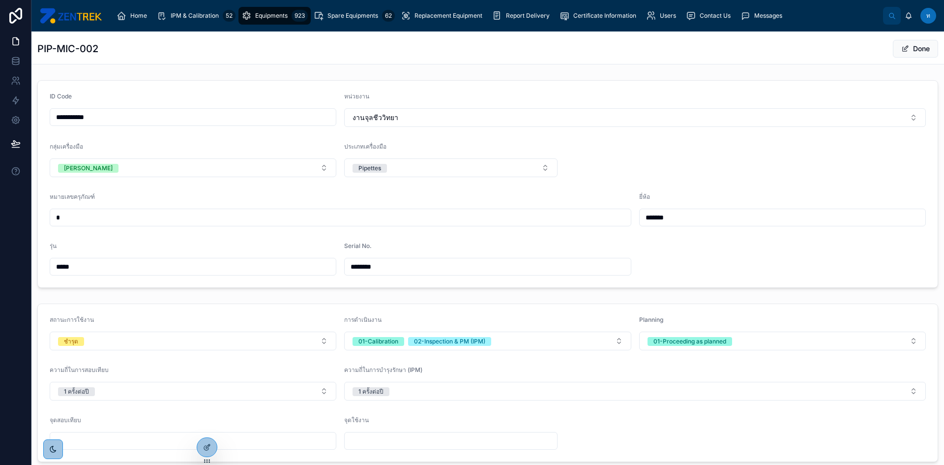
click at [267, 17] on span "Equipments" at bounding box center [271, 16] width 32 height 8
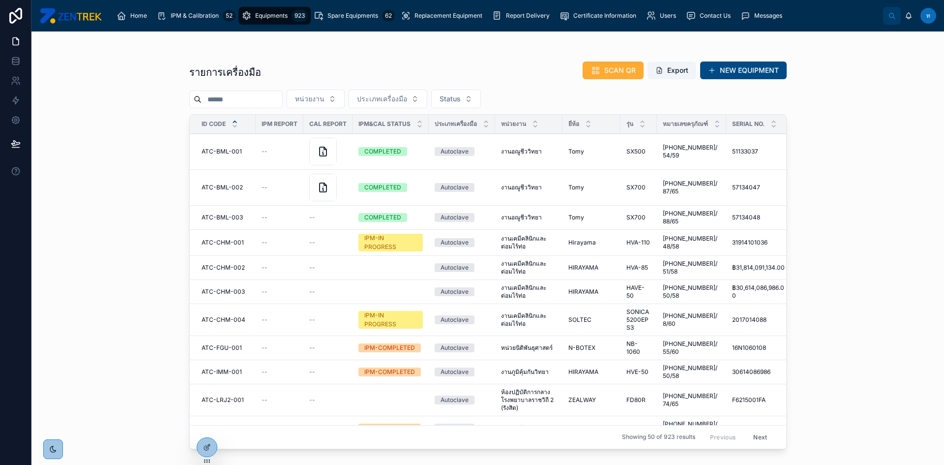
click at [260, 99] on input "text" at bounding box center [242, 99] width 81 height 14
click at [395, 100] on span "ประเภทเครื่องมือ" at bounding box center [382, 99] width 50 height 10
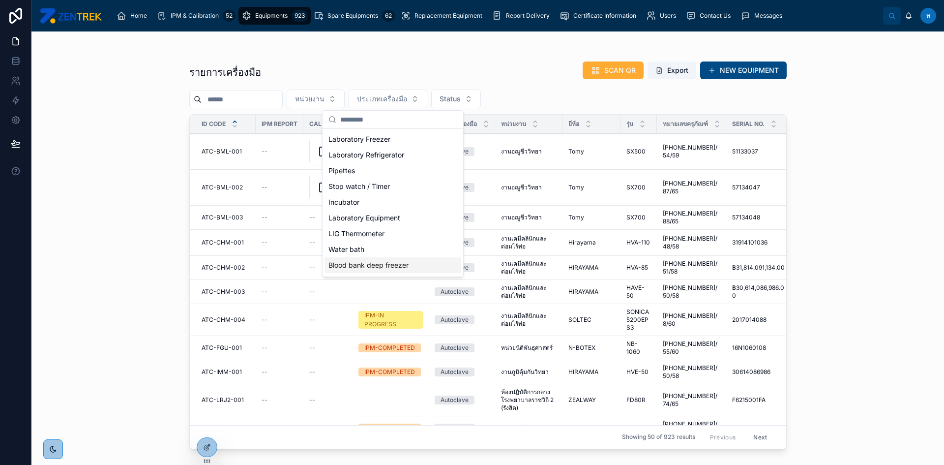
scroll to position [187, 0]
click at [253, 102] on input "text" at bounding box center [242, 99] width 81 height 14
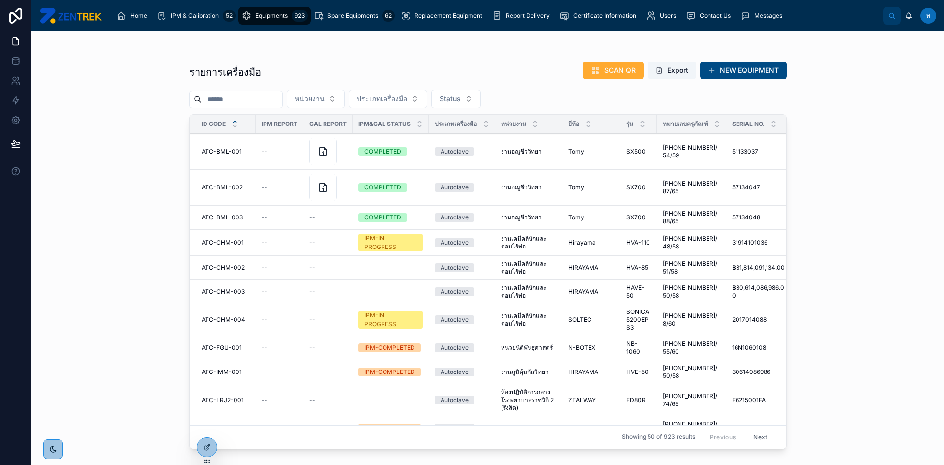
click at [378, 91] on button "ประเภทเครื่องมือ" at bounding box center [388, 99] width 79 height 19
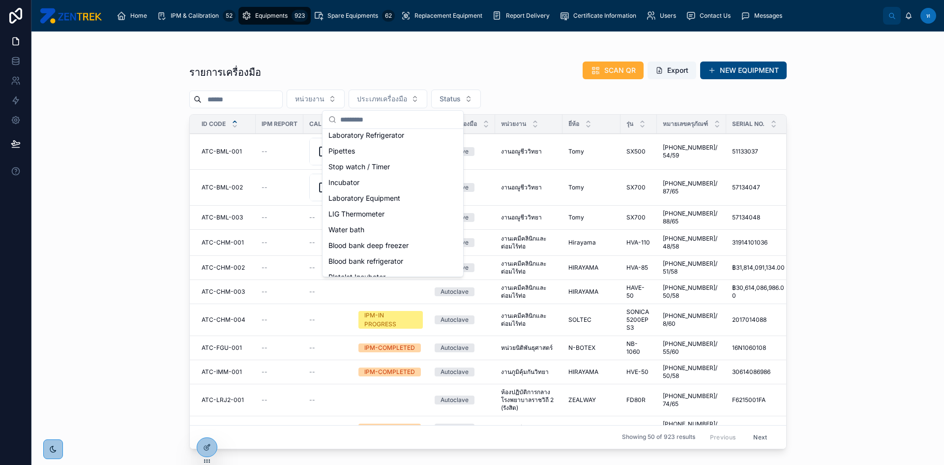
scroll to position [89, 0]
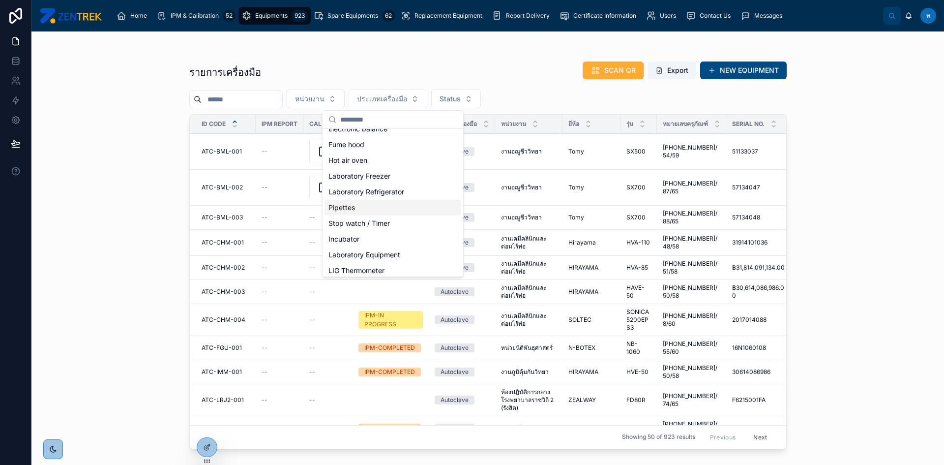
click at [355, 213] on div "Pipettes" at bounding box center [393, 208] width 137 height 16
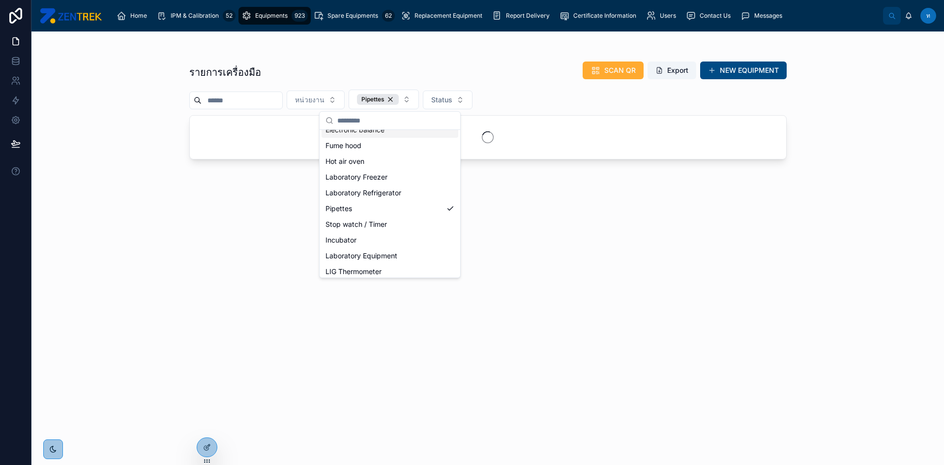
click at [337, 101] on button "หน่วยงาน" at bounding box center [316, 100] width 58 height 19
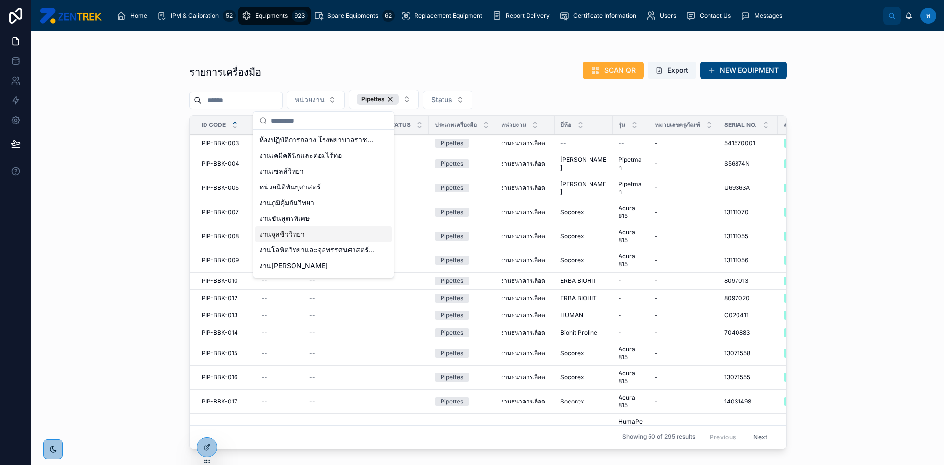
click at [294, 231] on span "งานจุลชีววิทยา" at bounding box center [282, 234] width 46 height 10
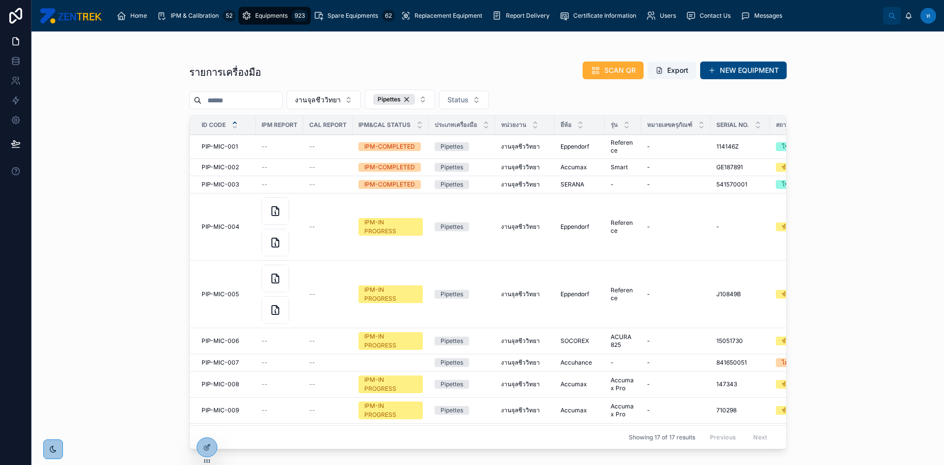
click at [203, 451] on icon at bounding box center [207, 447] width 8 height 8
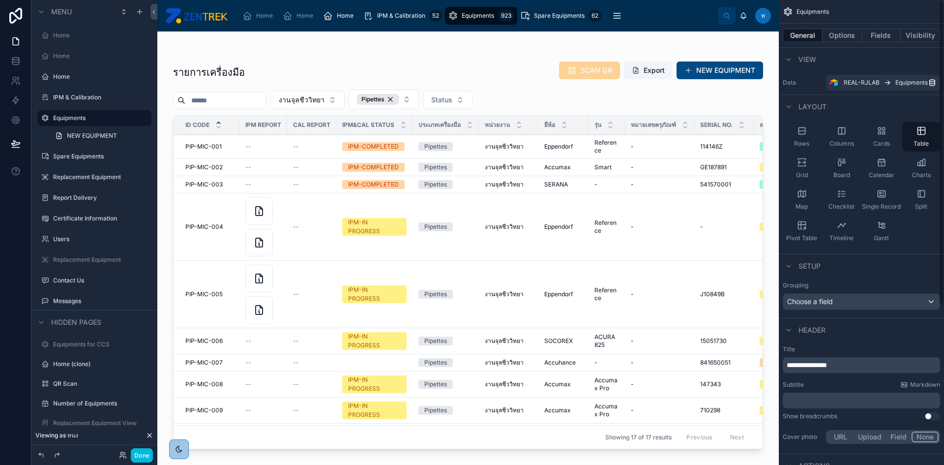
click at [880, 29] on button "Fields" at bounding box center [881, 36] width 39 height 14
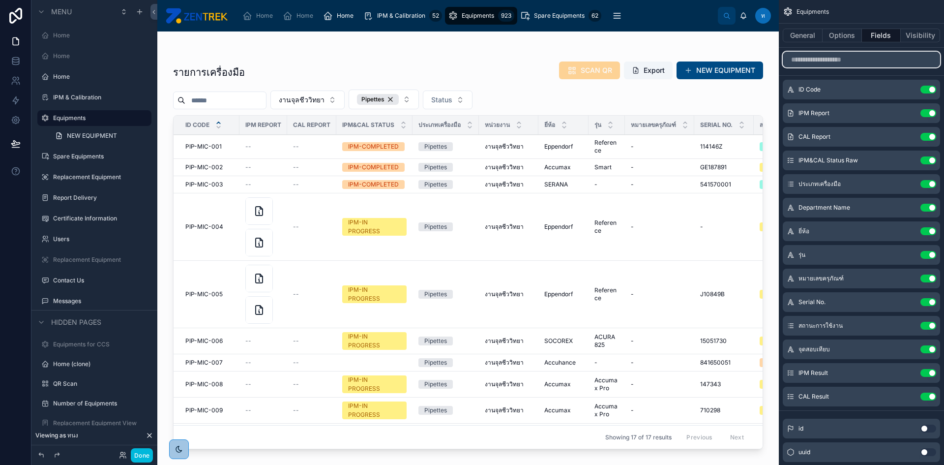
click at [835, 61] on input "scrollable content" at bounding box center [861, 60] width 157 height 16
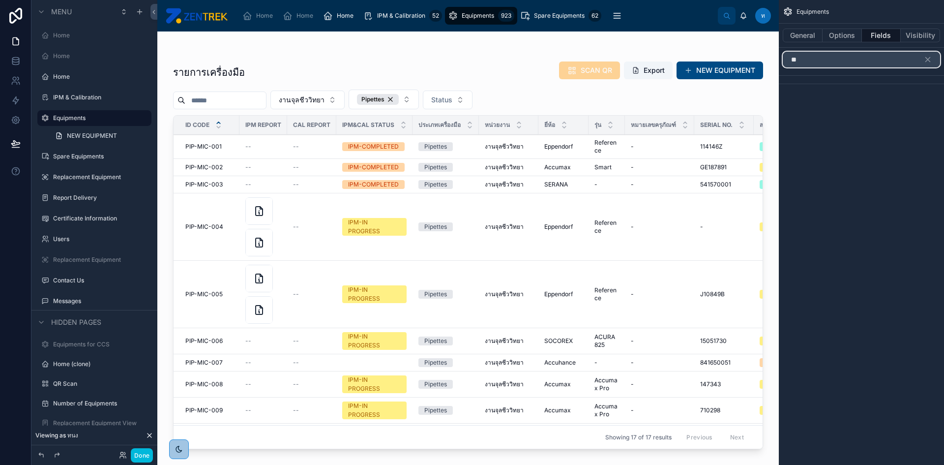
type input "*"
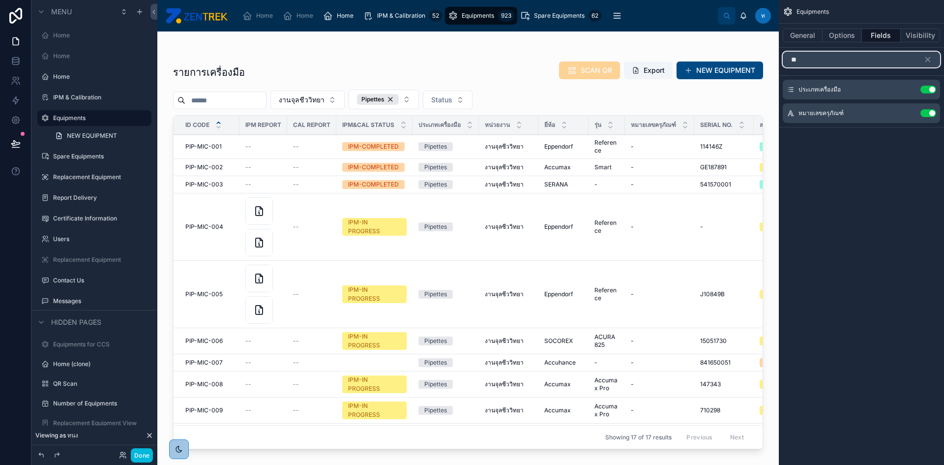
type input "*"
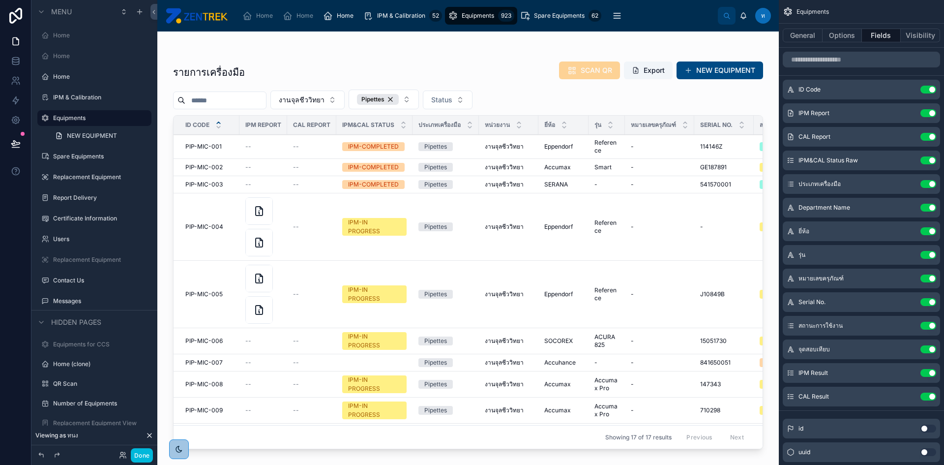
click at [837, 33] on button "Options" at bounding box center [842, 36] width 39 height 14
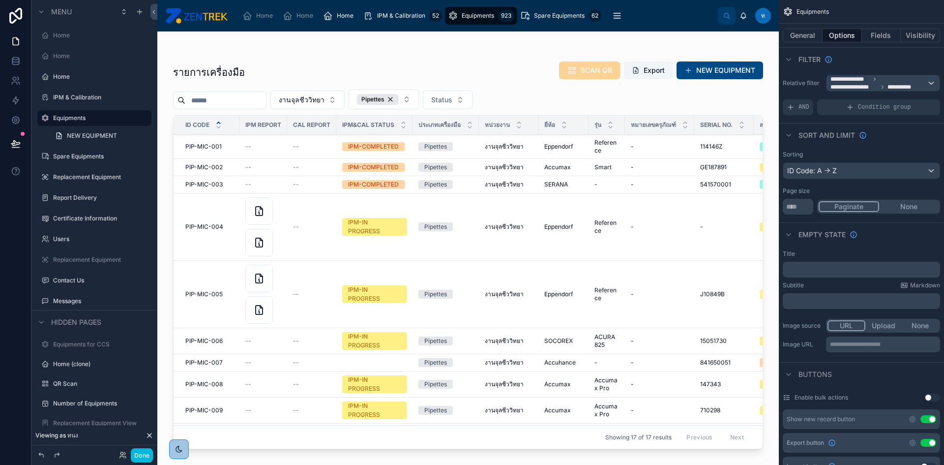
click at [797, 108] on div "AND" at bounding box center [798, 107] width 30 height 16
click at [892, 114] on div "Add a filter" at bounding box center [861, 107] width 157 height 16
click at [880, 107] on div "Add a filter" at bounding box center [861, 107] width 157 height 16
click at [0, 0] on div "scrollable content" at bounding box center [0, 0] width 0 height 0
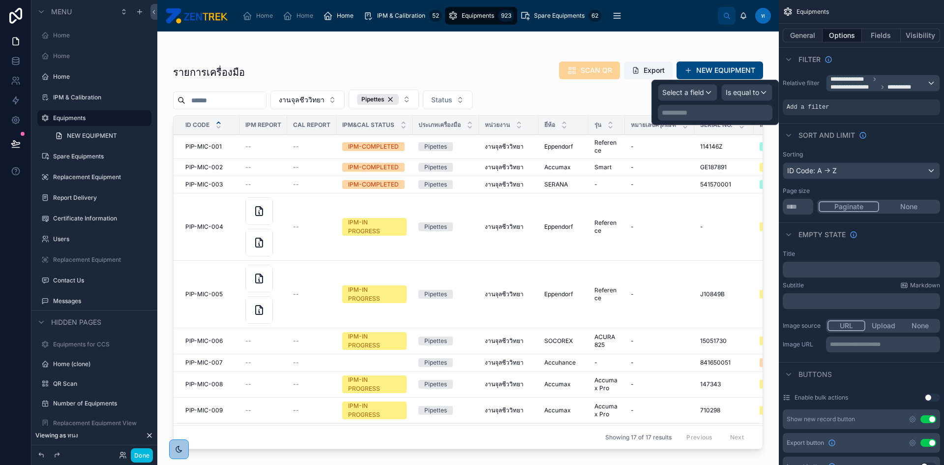
click at [719, 110] on p "**********" at bounding box center [716, 113] width 109 height 10
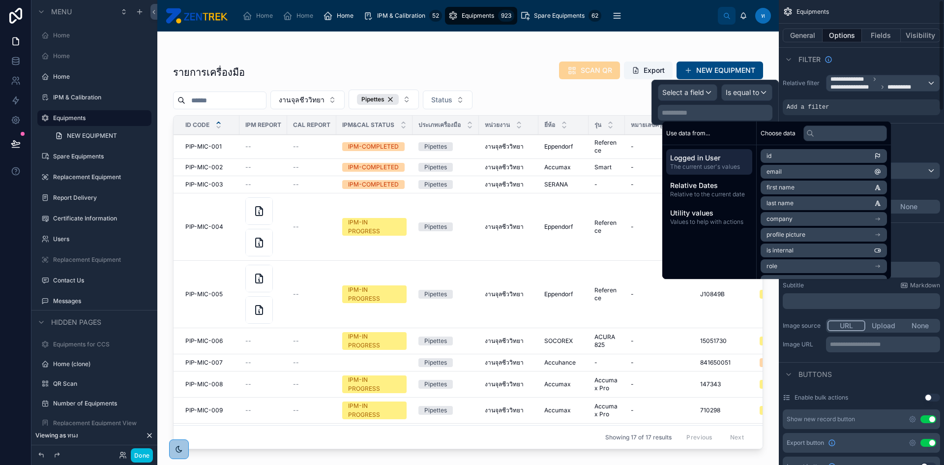
click at [830, 112] on div "Add a filter" at bounding box center [861, 107] width 157 height 16
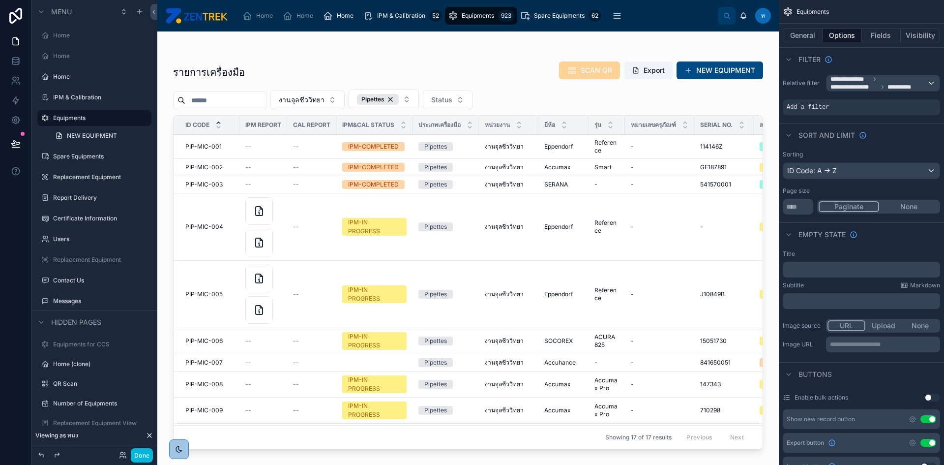
click at [0, 0] on div "scrollable content" at bounding box center [0, 0] width 0 height 0
click at [804, 39] on button "General" at bounding box center [803, 36] width 40 height 14
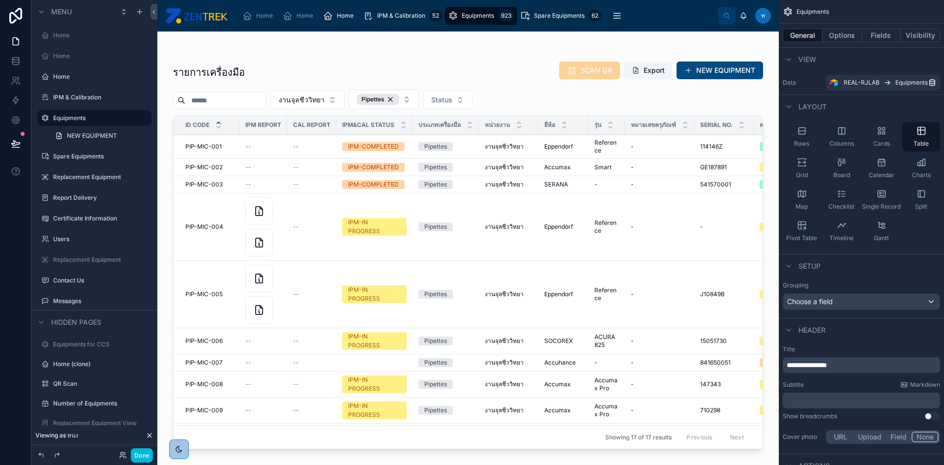
click at [443, 441] on div at bounding box center [468, 242] width 622 height 422
click at [137, 459] on button "Done" at bounding box center [142, 455] width 22 height 14
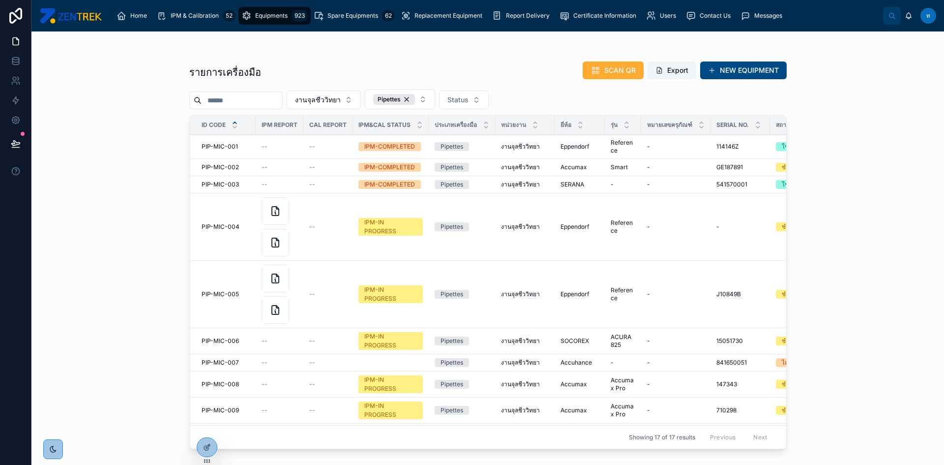
click at [204, 17] on span "IPM & Calibration" at bounding box center [195, 16] width 48 height 8
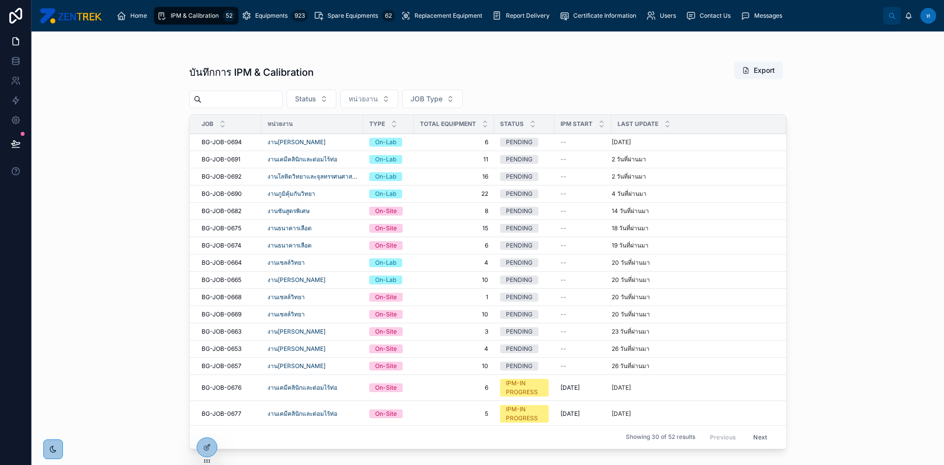
click at [222, 126] on icon at bounding box center [222, 125] width 3 height 1
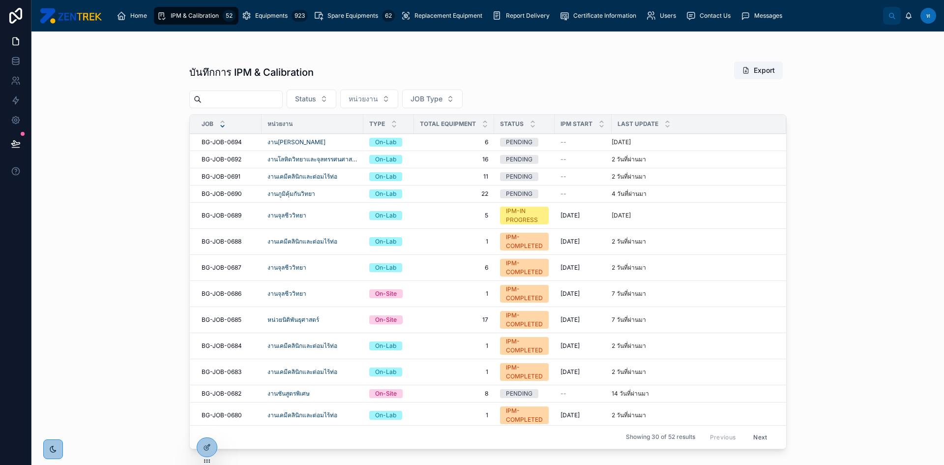
click at [222, 121] on icon at bounding box center [222, 122] width 6 height 6
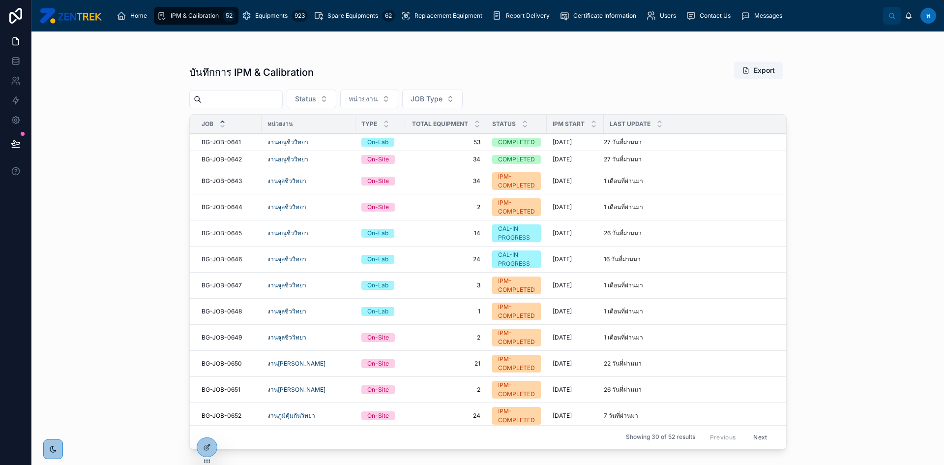
click at [227, 143] on span "BG-JOB-0641" at bounding box center [221, 142] width 39 height 8
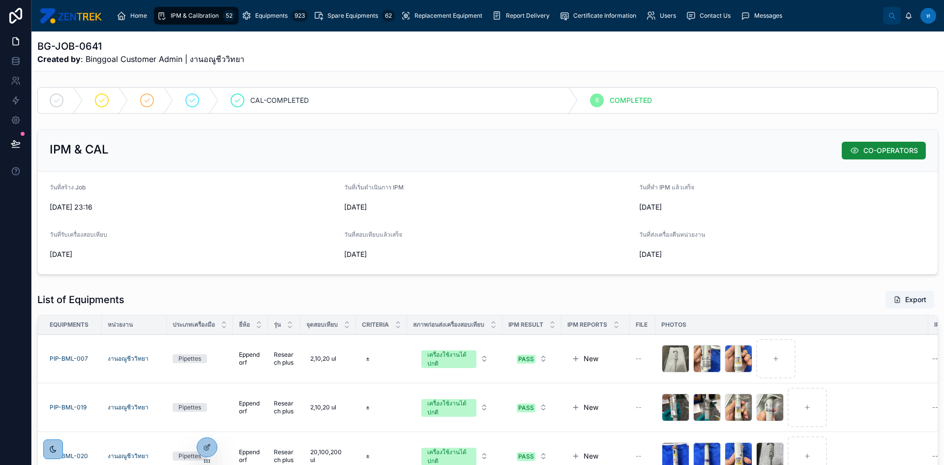
scroll to position [197, 0]
